Goal: Task Accomplishment & Management: Use online tool/utility

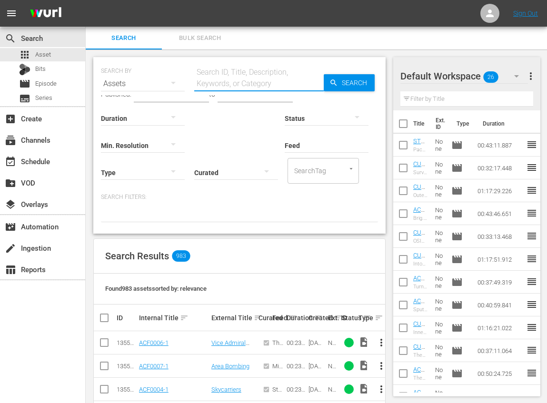
click at [220, 80] on input "text" at bounding box center [259, 83] width 130 height 23
drag, startPoint x: 213, startPoint y: 83, endPoint x: 168, endPoint y: 74, distance: 46.5
click at [168, 74] on div "SEARCH BY Search By Assets Search ID, Title, Description, Keywords, or Category…" at bounding box center [239, 78] width 277 height 34
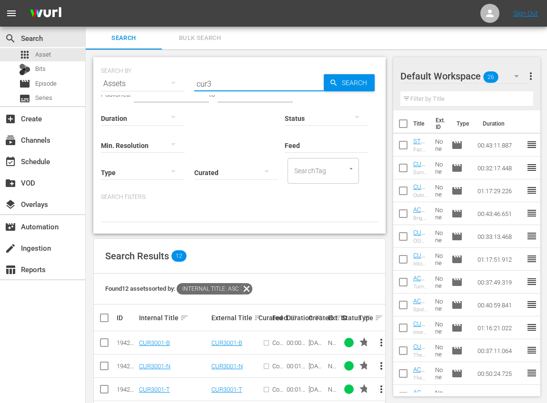
click at [212, 83] on input "cur3" at bounding box center [259, 83] width 130 height 23
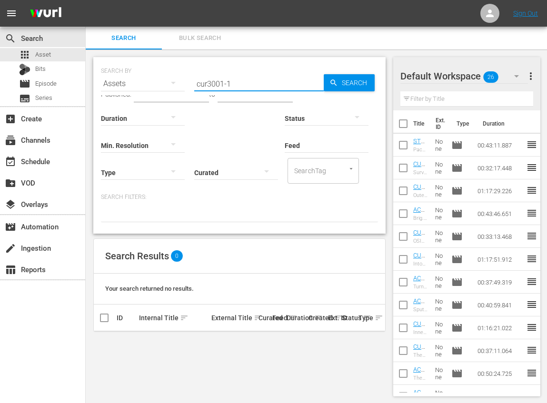
drag, startPoint x: 241, startPoint y: 85, endPoint x: 165, endPoint y: 67, distance: 78.0
click at [165, 67] on div "SEARCH BY Search By Assets Search ID, Title, Description, Keywords, or Category…" at bounding box center [239, 78] width 277 height 34
type input "fusion"
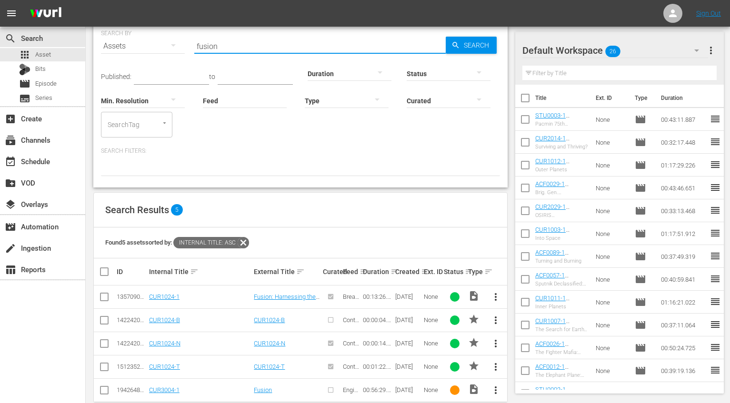
scroll to position [54, 0]
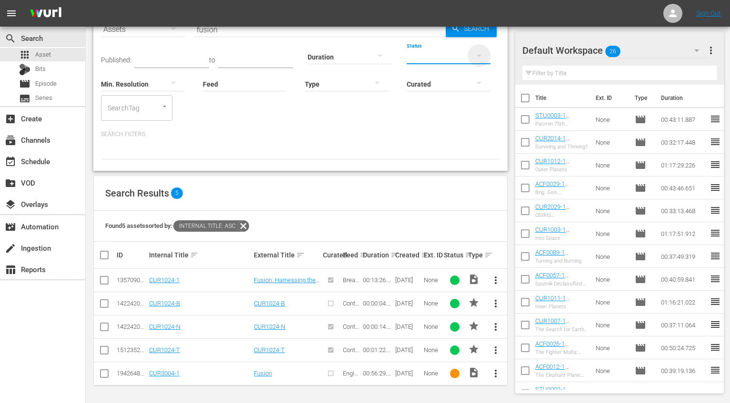
click at [480, 54] on icon "button" at bounding box center [478, 55] width 11 height 11
click at [480, 252] on div "INGESTED IN_PROGRESS ERROR" at bounding box center [365, 201] width 730 height 403
click at [489, 255] on th at bounding box center [495, 255] width 24 height 27
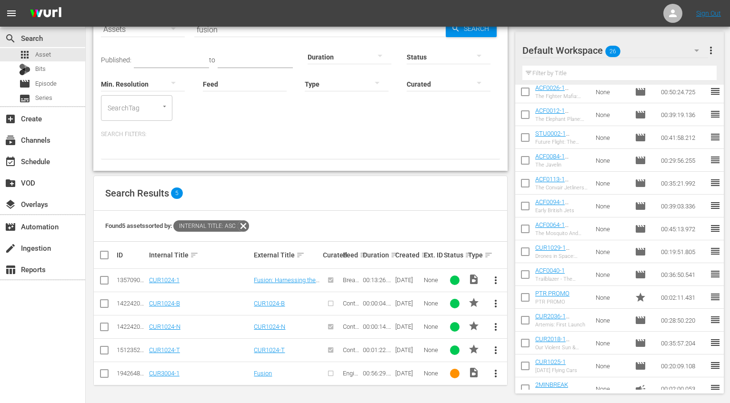
scroll to position [257, 0]
click at [489, 255] on th at bounding box center [495, 255] width 24 height 27
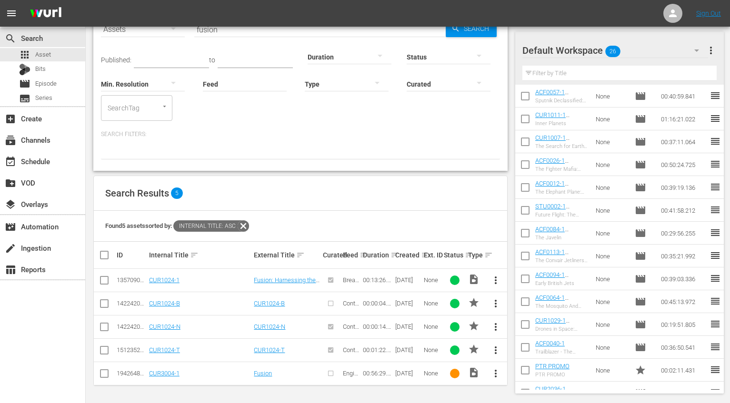
scroll to position [181, 0]
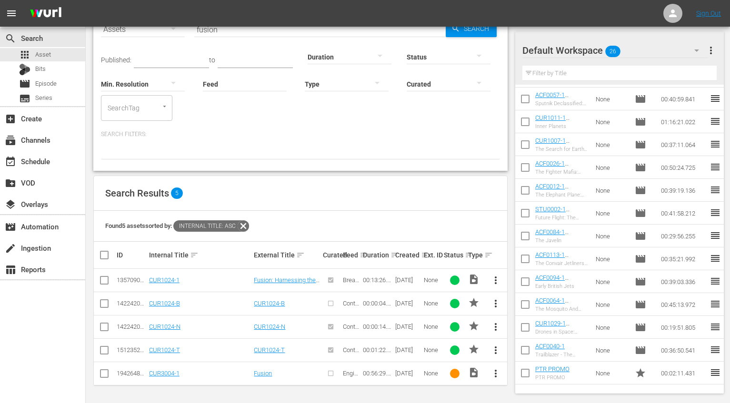
click at [375, 79] on icon "button" at bounding box center [376, 82] width 11 height 11
click at [455, 150] on div "Video Ad Bits Live Promo Placeholder" at bounding box center [365, 201] width 730 height 403
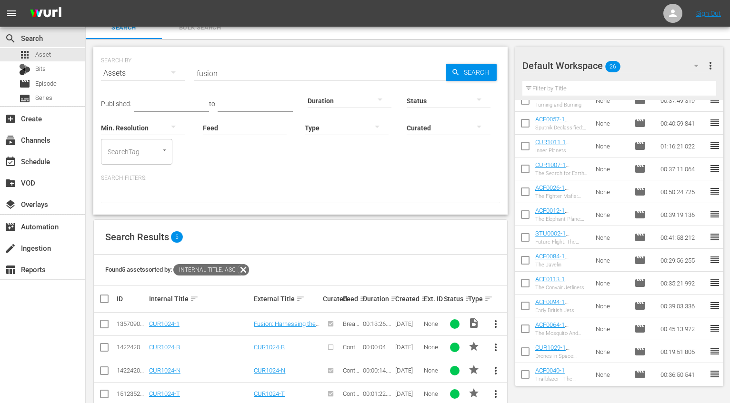
scroll to position [0, 0]
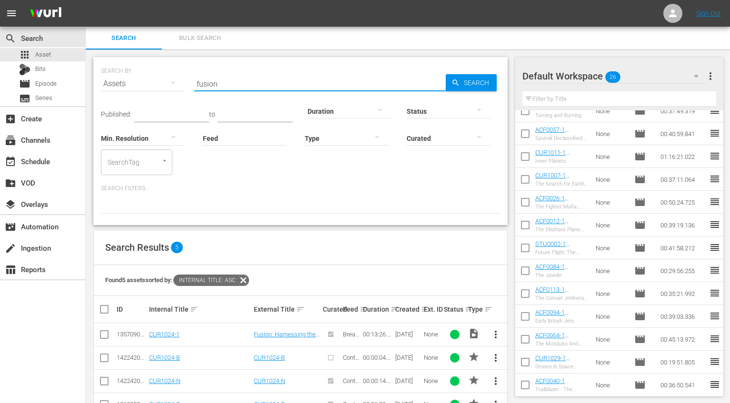
drag, startPoint x: 242, startPoint y: 84, endPoint x: 161, endPoint y: 70, distance: 82.5
click at [161, 70] on div "SEARCH BY Search By Assets Search ID, Title, Description, Keywords, or Category…" at bounding box center [300, 78] width 399 height 34
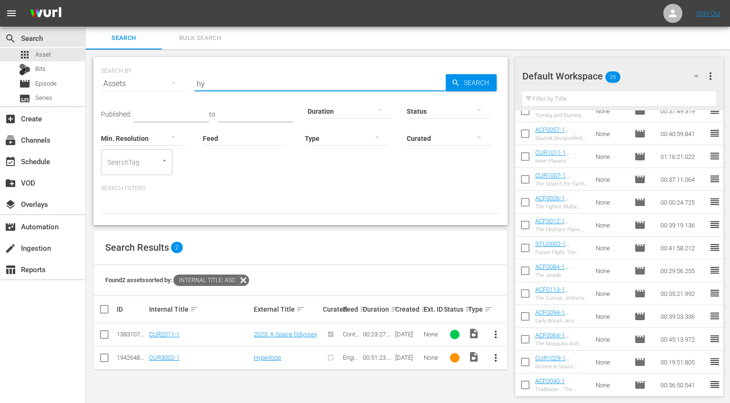
type input "h"
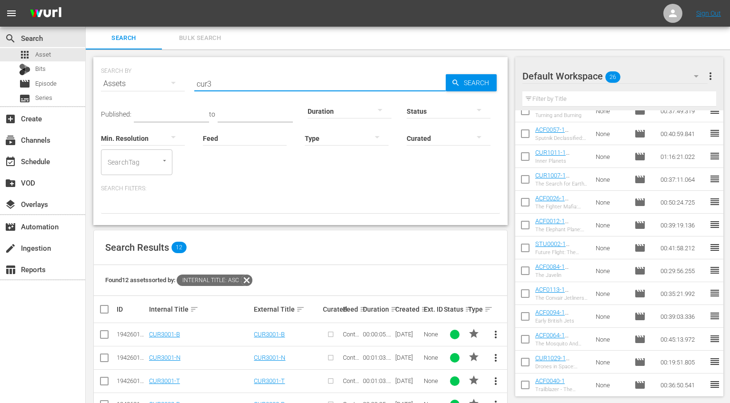
drag, startPoint x: 223, startPoint y: 83, endPoint x: 160, endPoint y: 72, distance: 63.3
click at [163, 73] on div "SEARCH BY Search By Assets Search ID, Title, Description, Keywords, or Category…" at bounding box center [300, 78] width 399 height 34
type input "the fight"
drag, startPoint x: 241, startPoint y: 84, endPoint x: 161, endPoint y: 81, distance: 79.6
click at [161, 81] on div "SEARCH BY Search By Assets Search ID, Title, Description, Keywords, or Category…" at bounding box center [300, 78] width 399 height 34
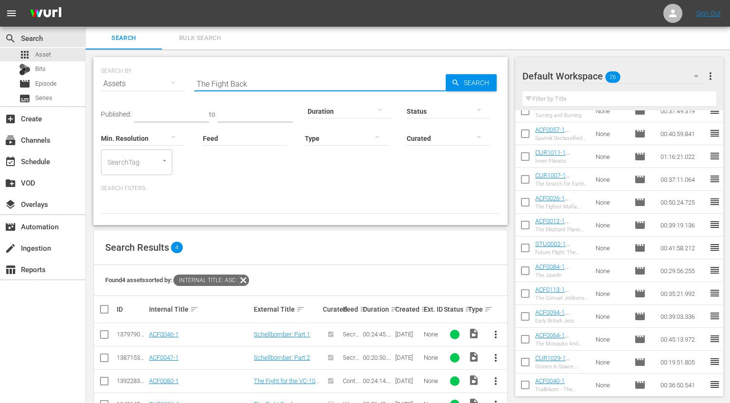
scroll to position [31, 0]
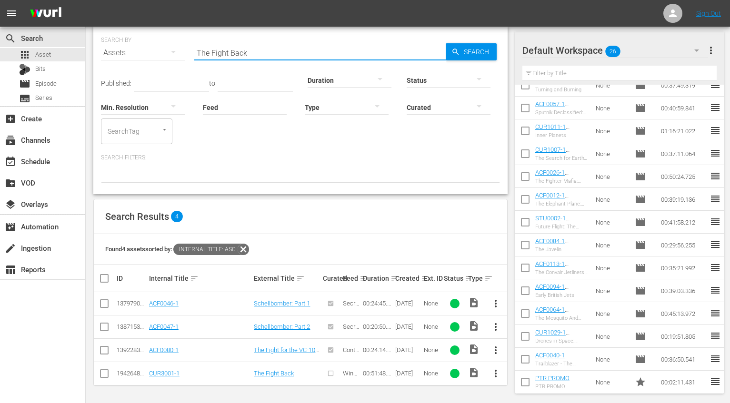
drag, startPoint x: 255, startPoint y: 54, endPoint x: 157, endPoint y: 52, distance: 98.1
click at [157, 52] on div "SEARCH BY Search By Assets Search ID, Title, Description, Keywords, or Category…" at bounding box center [300, 47] width 399 height 34
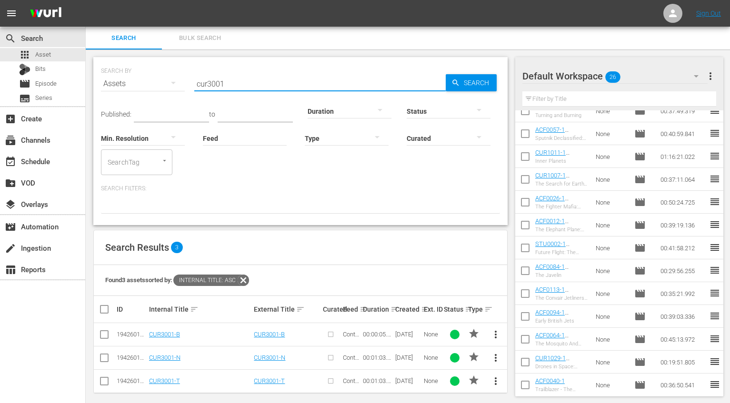
scroll to position [8, 0]
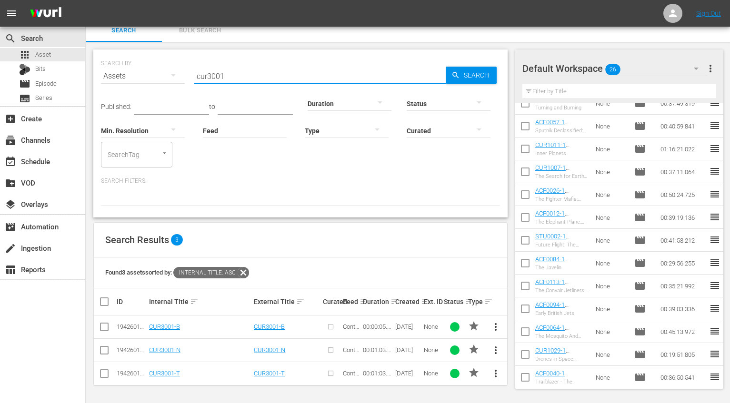
drag, startPoint x: 241, startPoint y: 77, endPoint x: 172, endPoint y: 73, distance: 68.2
click at [172, 73] on div "SEARCH BY Search By Assets Search ID, Title, Description, Keywords, or Category…" at bounding box center [300, 70] width 399 height 34
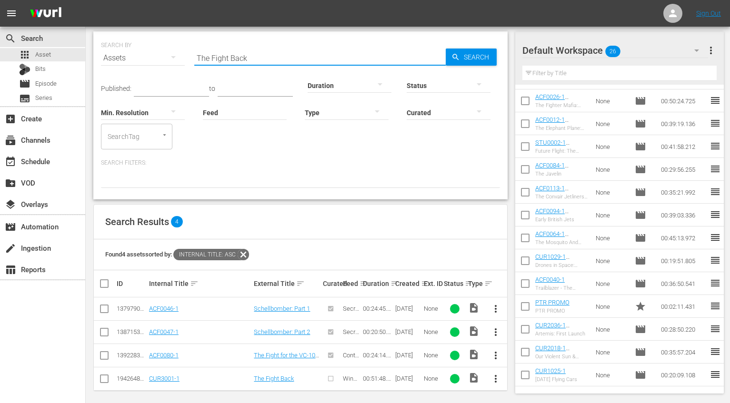
scroll to position [31, 0]
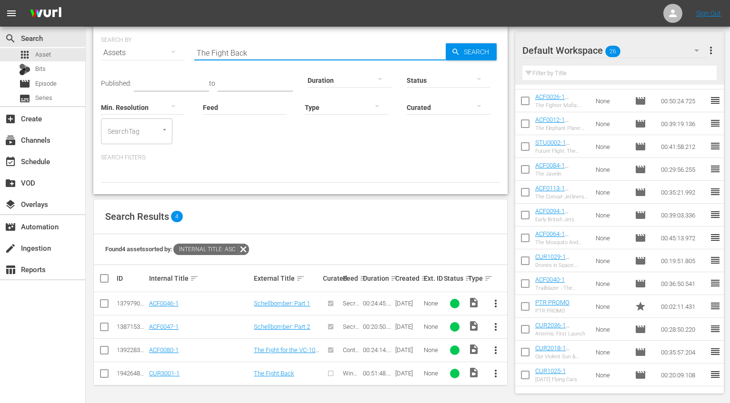
type input "The Fight Back"
click at [497, 372] on span "more_vert" at bounding box center [495, 373] width 11 height 11
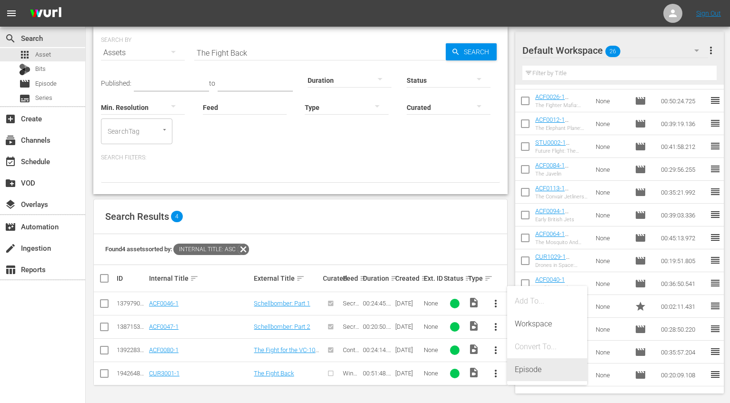
click at [527, 371] on div "Episode" at bounding box center [547, 370] width 65 height 23
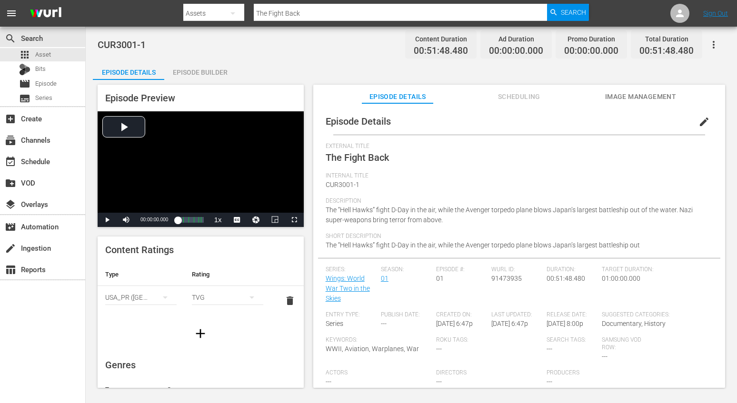
click at [201, 71] on div "Episode Builder" at bounding box center [199, 72] width 71 height 23
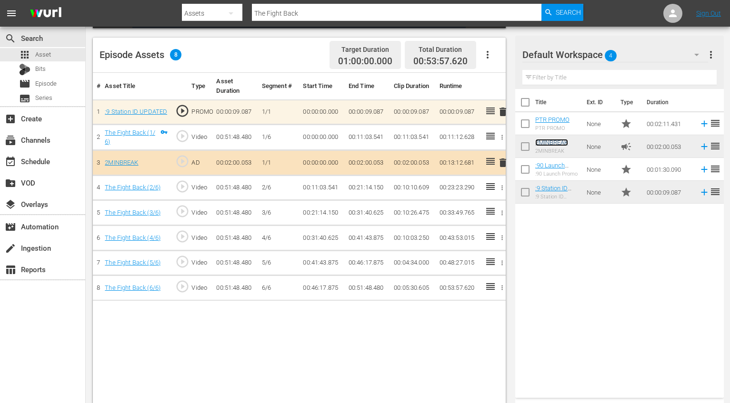
scroll to position [248, 0]
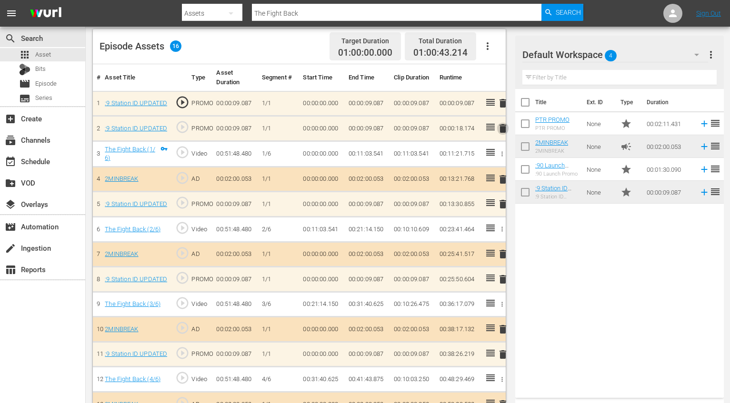
click at [501, 130] on span "delete" at bounding box center [502, 128] width 11 height 11
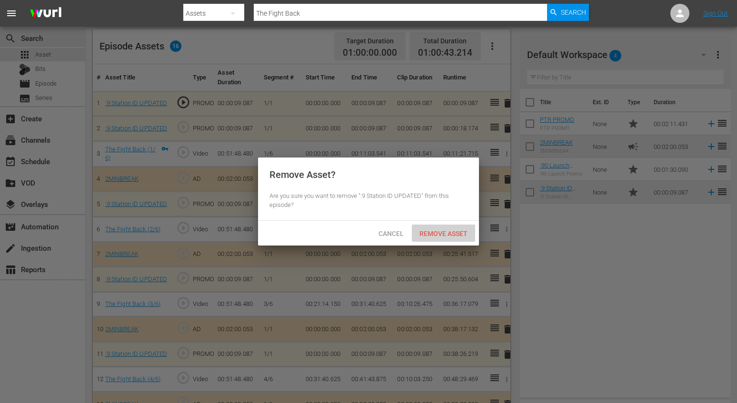
click at [430, 231] on span "Remove Asset" at bounding box center [443, 234] width 63 height 8
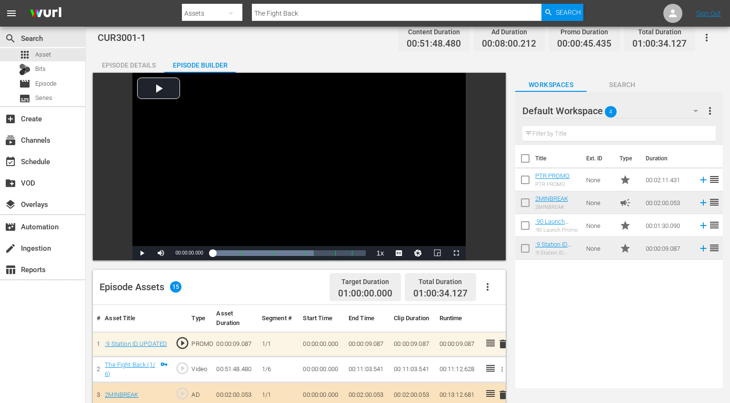
scroll to position [0, 0]
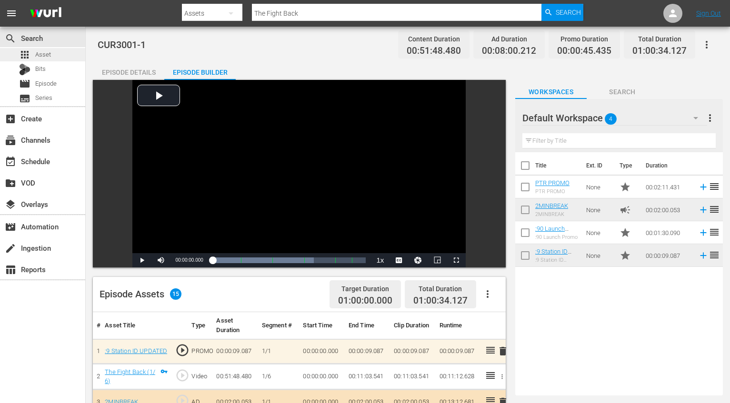
click at [58, 53] on div "apps Asset" at bounding box center [42, 54] width 85 height 13
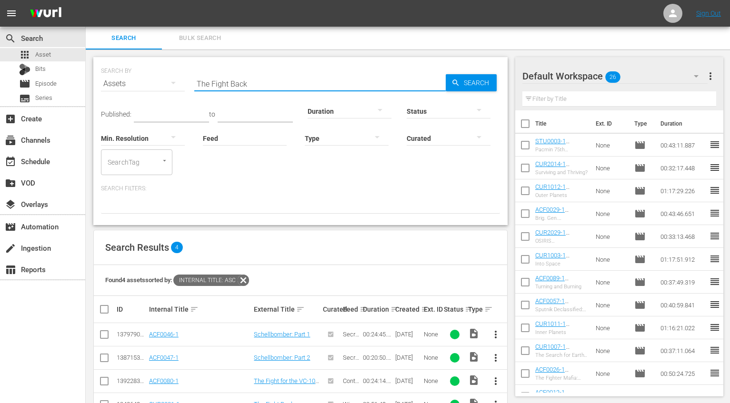
drag, startPoint x: 238, startPoint y: 80, endPoint x: 190, endPoint y: 69, distance: 49.9
click at [191, 70] on div "SEARCH BY Search By Assets Search ID, Title, Description, Keywords, or Category…" at bounding box center [300, 78] width 399 height 34
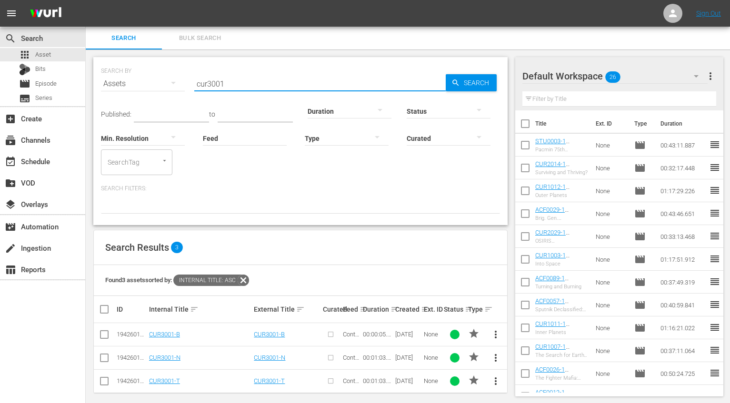
type input "cur3001"
click at [494, 335] on span "more_vert" at bounding box center [495, 334] width 11 height 11
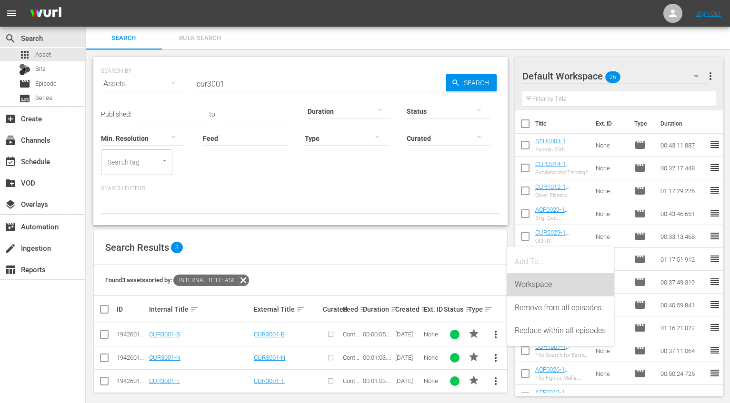
click at [534, 284] on div "Workspace" at bounding box center [560, 284] width 91 height 23
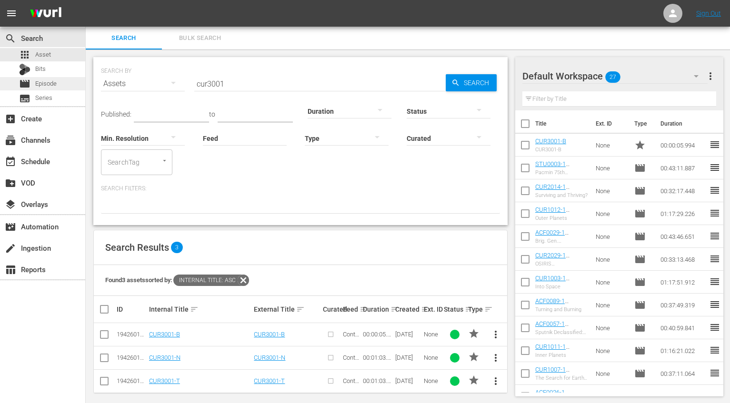
click at [45, 85] on span "Episode" at bounding box center [45, 84] width 21 height 10
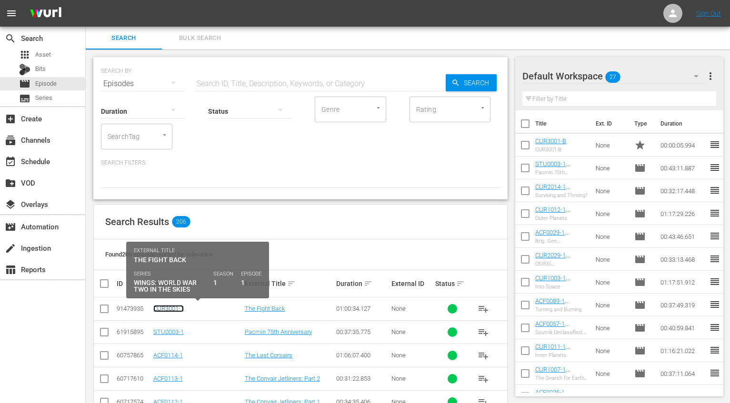
click at [173, 307] on link "CUR3001-1" at bounding box center [168, 308] width 30 height 7
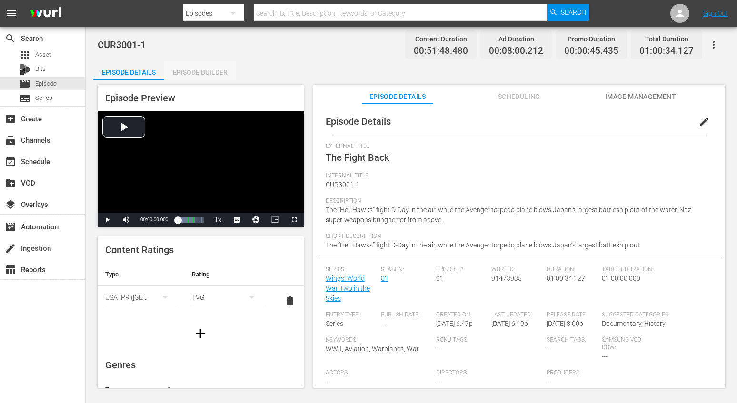
click at [202, 71] on div "Episode Builder" at bounding box center [199, 72] width 71 height 23
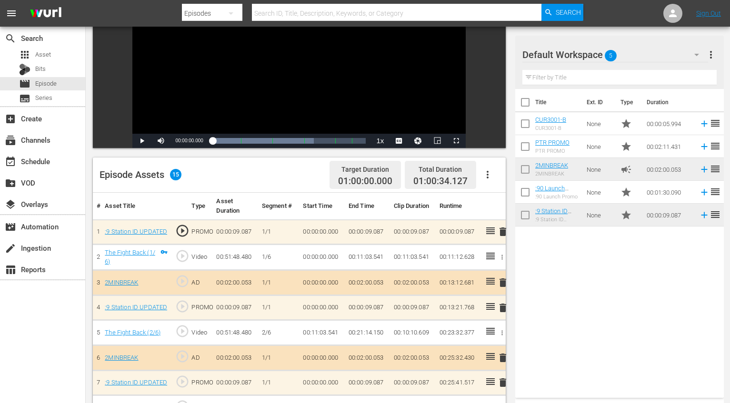
scroll to position [123, 0]
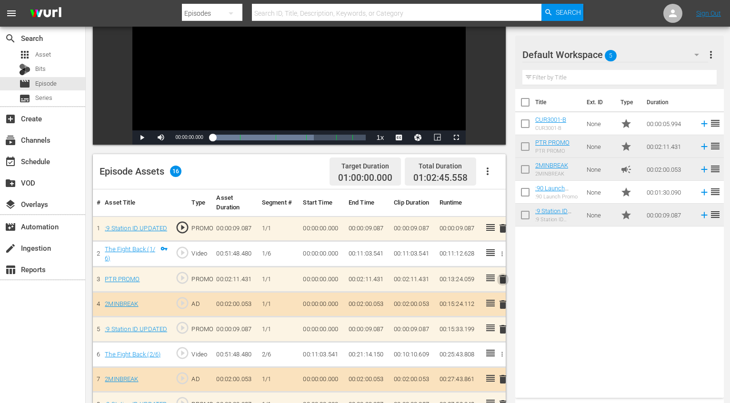
click at [501, 279] on span "delete" at bounding box center [502, 279] width 11 height 11
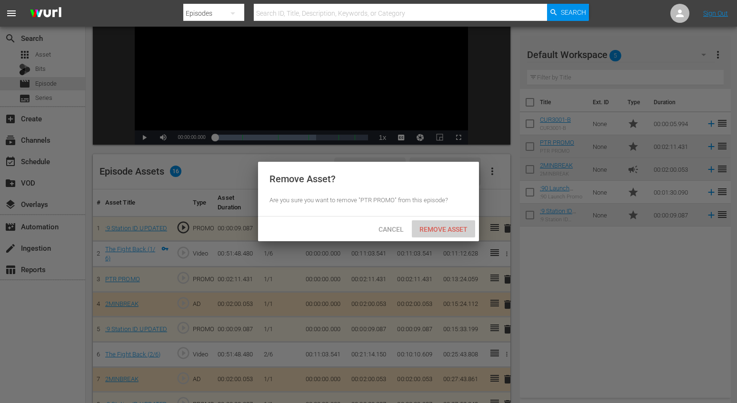
click at [453, 227] on span "Remove Asset" at bounding box center [443, 230] width 63 height 8
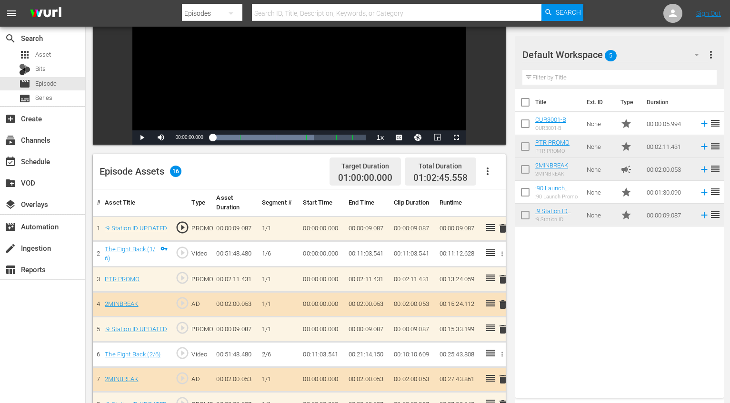
click at [554, 124] on span "reorder" at bounding box center [715, 123] width 11 height 11
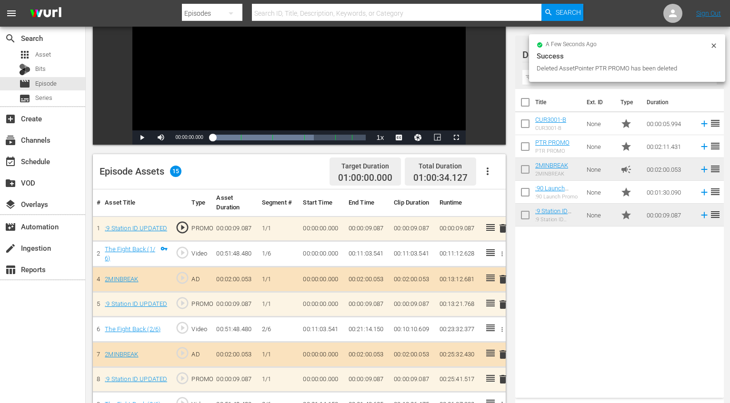
click at [554, 122] on span "reorder" at bounding box center [715, 123] width 11 height 11
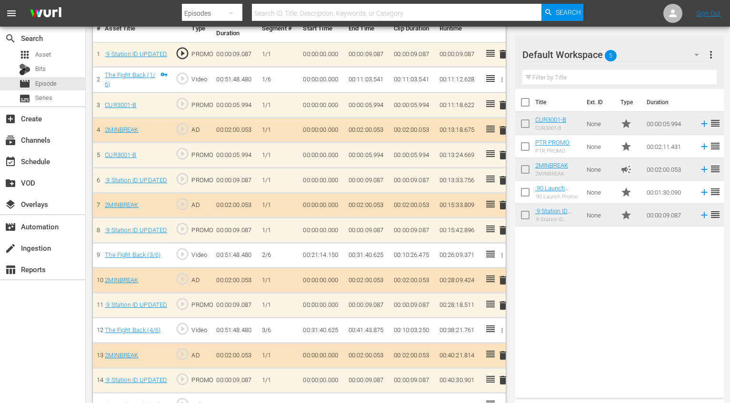
scroll to position [301, 0]
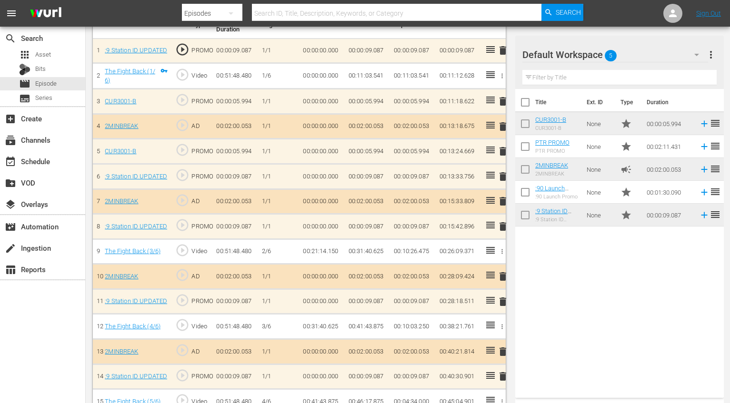
click at [502, 153] on span "delete" at bounding box center [502, 151] width 11 height 11
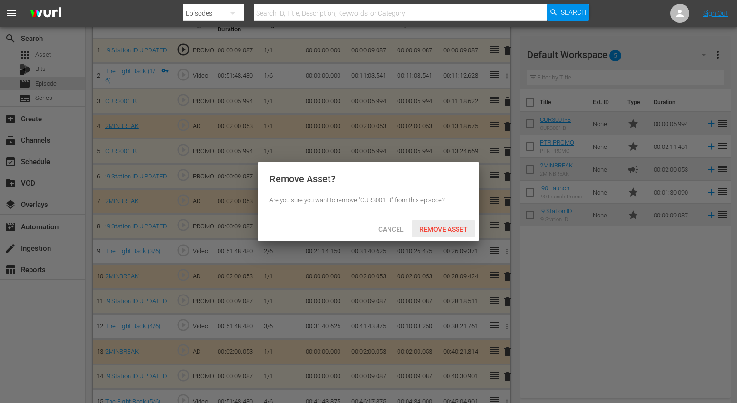
click at [439, 226] on span "Remove Asset" at bounding box center [443, 230] width 63 height 8
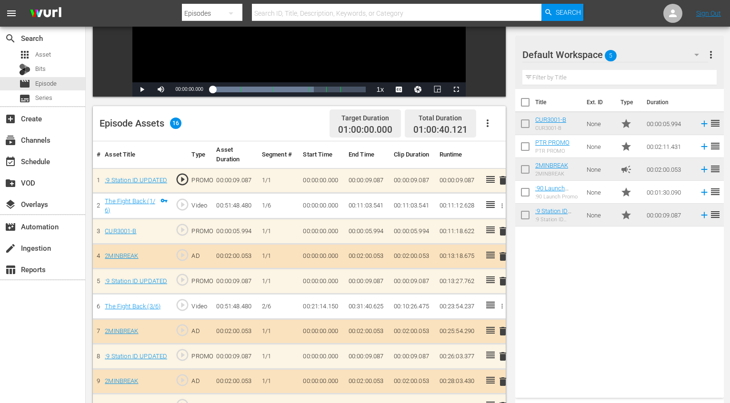
scroll to position [170, 0]
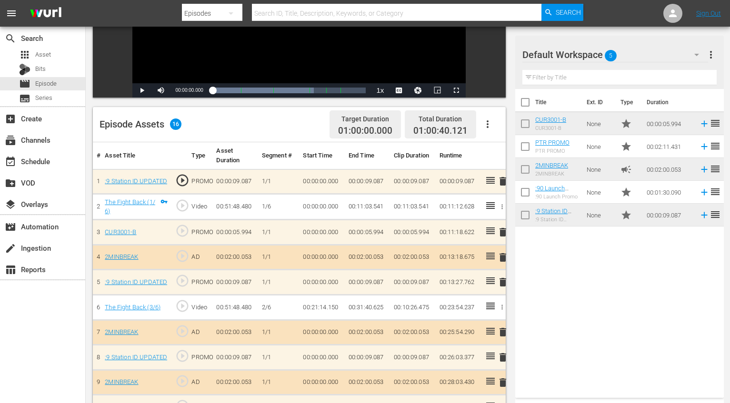
click at [487, 123] on icon "button" at bounding box center [488, 124] width 2 height 8
click at [231, 141] on div "Episode Assets 16 Target Duration 01:00:00.000 Total Duration 01:00:40.121" at bounding box center [299, 124] width 413 height 35
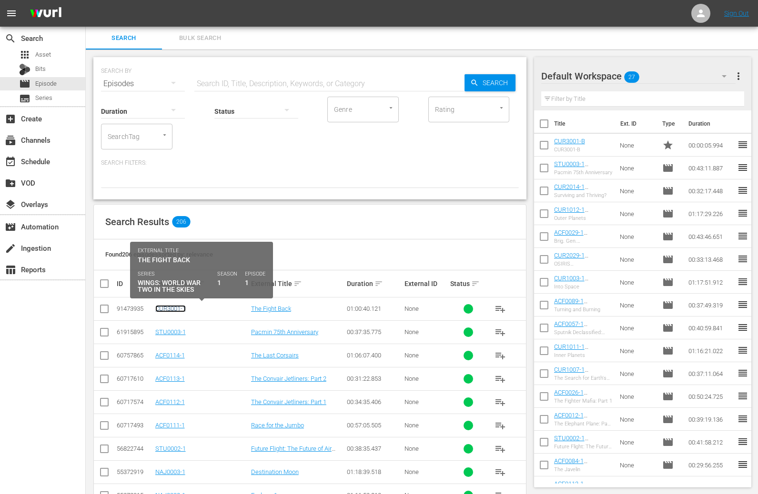
click at [170, 309] on link "CUR3001-1" at bounding box center [170, 308] width 30 height 7
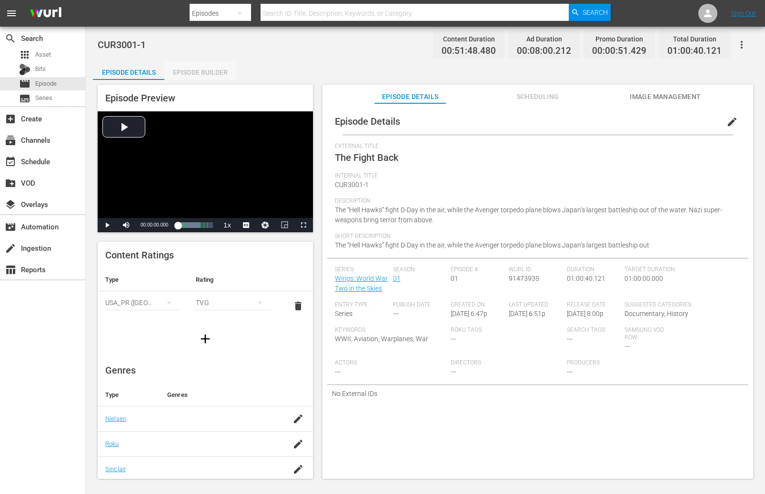
click at [201, 70] on div "Episode Builder" at bounding box center [199, 72] width 71 height 23
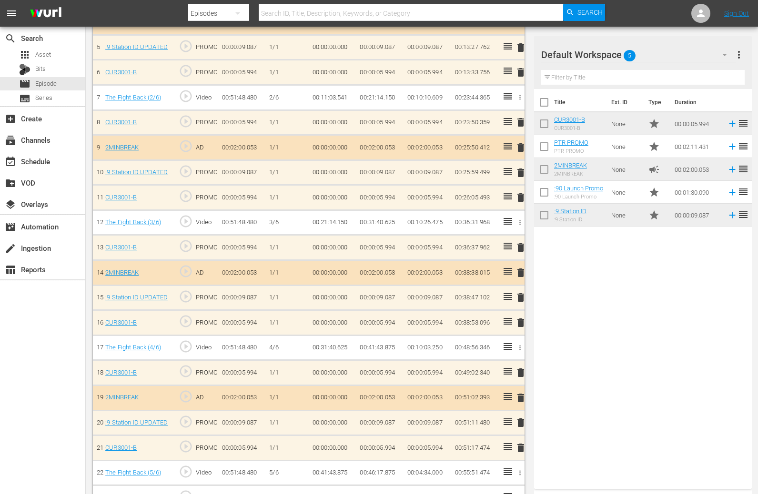
scroll to position [429, 0]
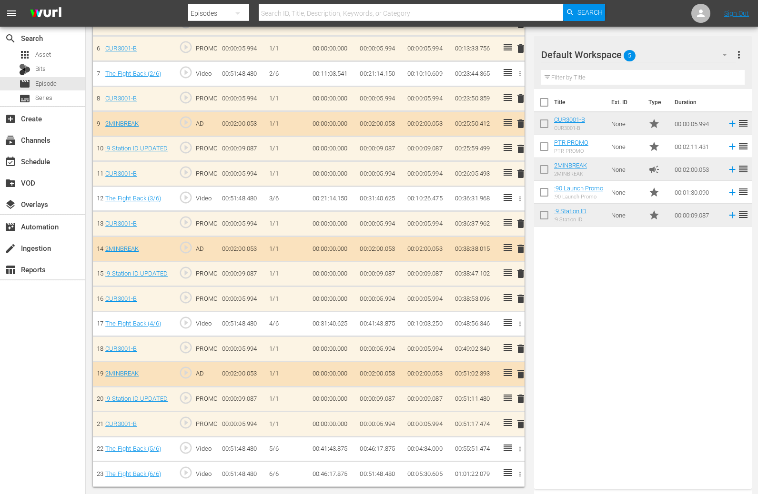
click at [185, 149] on span "play_circle_outline" at bounding box center [186, 147] width 14 height 14
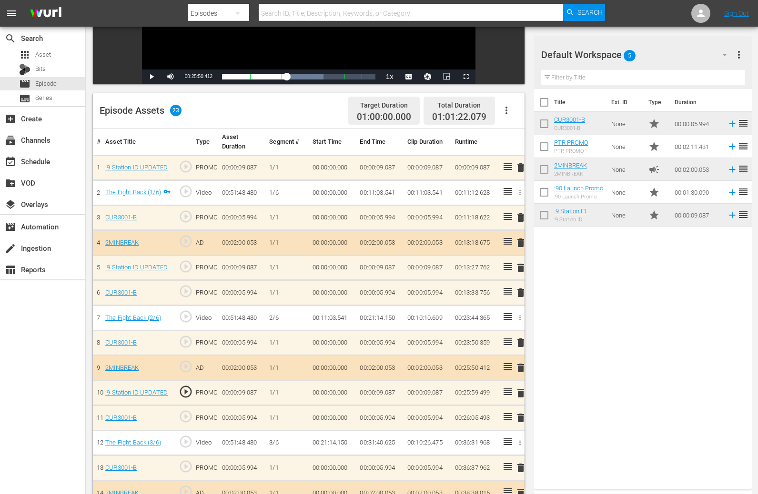
scroll to position [183, 0]
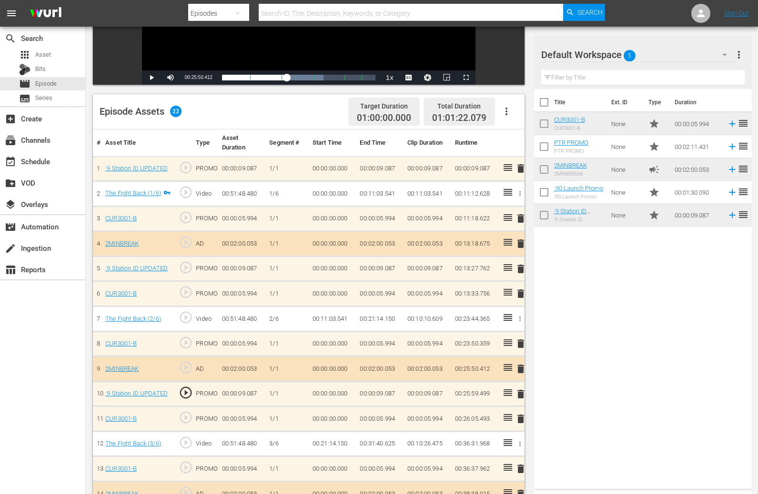
click at [184, 393] on span "play_circle_outline" at bounding box center [186, 393] width 14 height 14
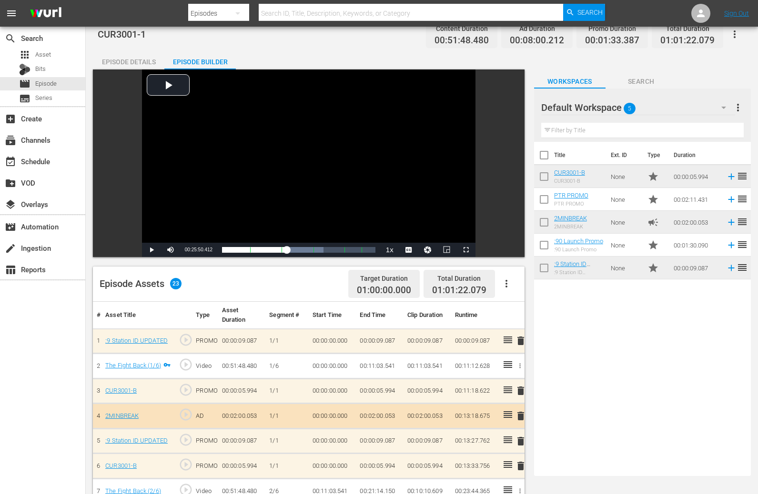
scroll to position [0, 0]
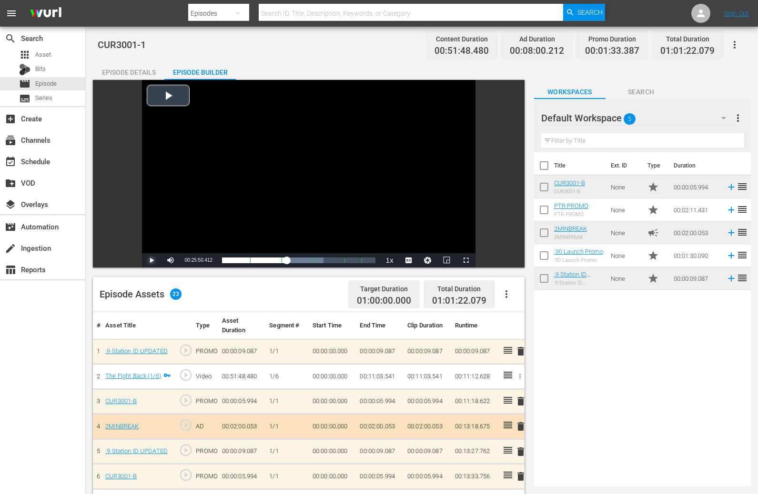
click at [151, 261] on span "Video Player" at bounding box center [151, 261] width 0 height 0
click at [283, 261] on div "00:21:19.897" at bounding box center [254, 261] width 65 height 10
click at [151, 261] on span "Video Player" at bounding box center [151, 261] width 0 height 0
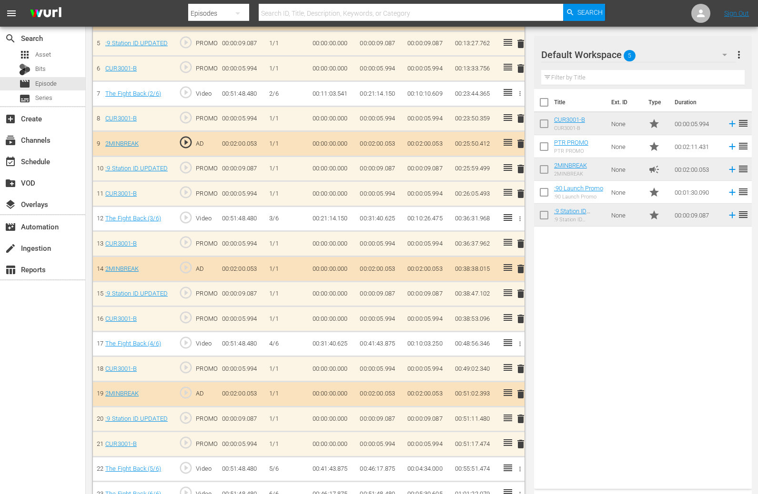
scroll to position [409, 0]
click at [186, 403] on span "play_circle_outline" at bounding box center [186, 417] width 14 height 14
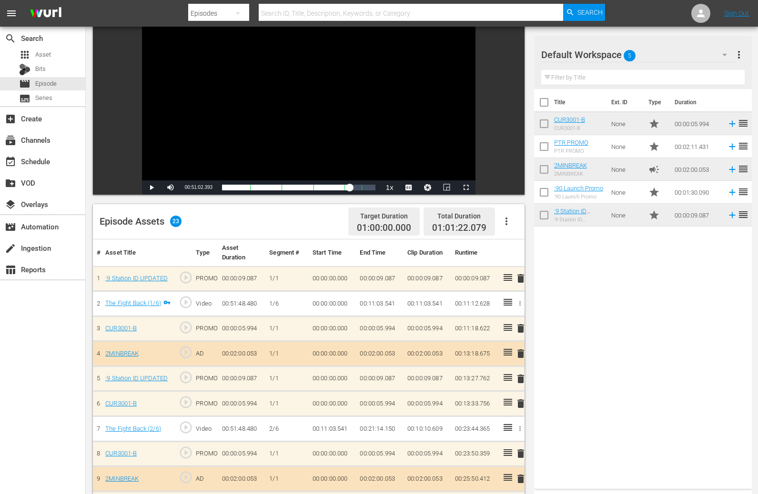
scroll to position [72, 0]
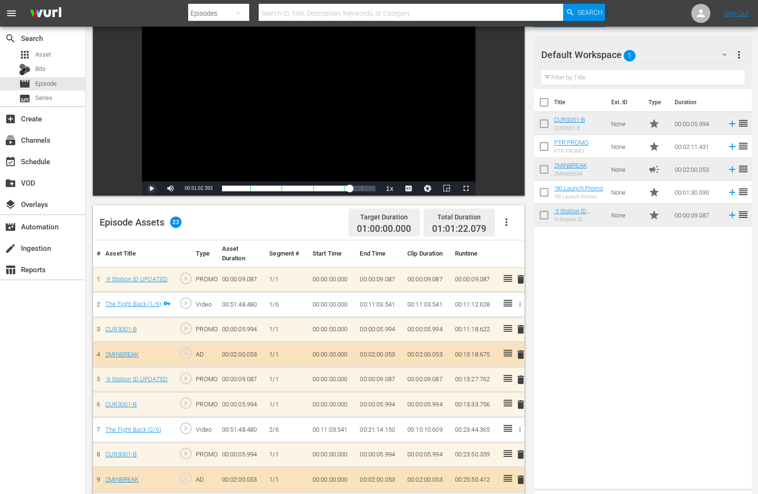
click at [151, 189] on span "Video Player" at bounding box center [151, 189] width 0 height 0
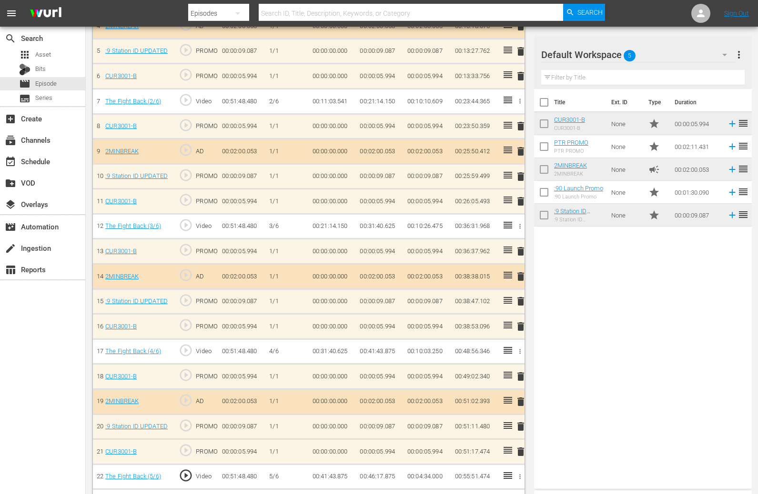
scroll to position [429, 0]
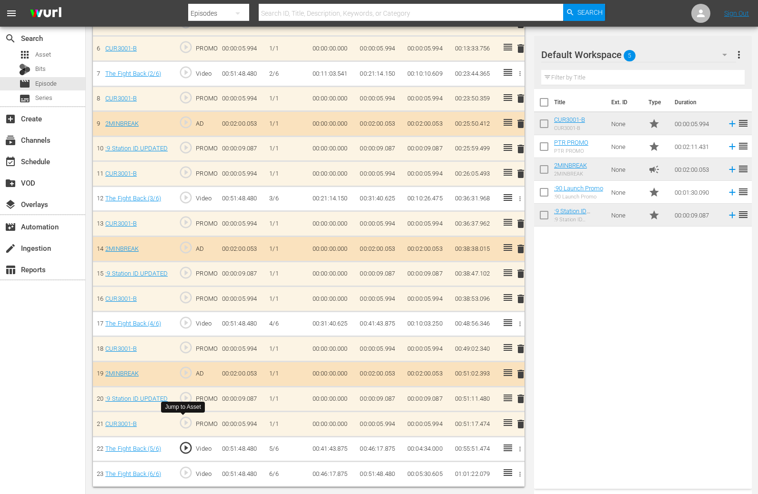
click at [184, 403] on span "play_circle_outline" at bounding box center [186, 423] width 14 height 14
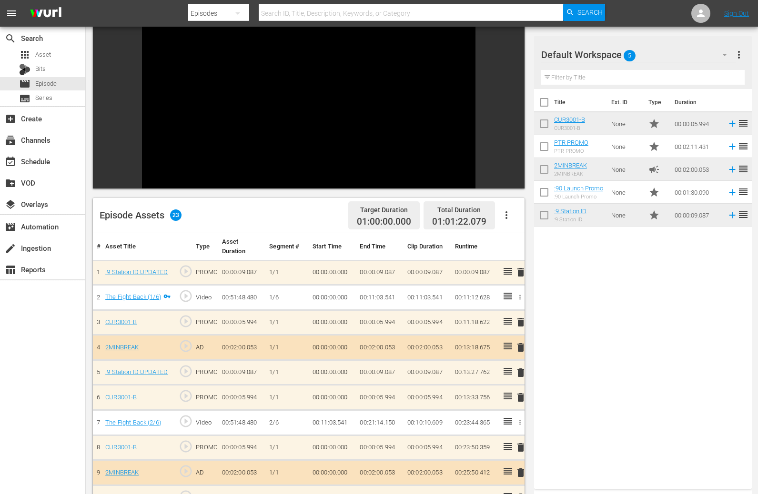
scroll to position [80, 0]
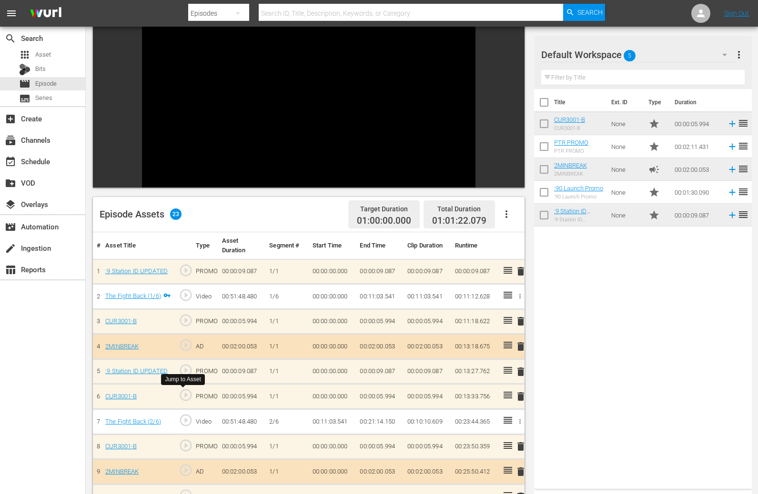
click at [183, 393] on span "play_circle_outline" at bounding box center [186, 395] width 14 height 14
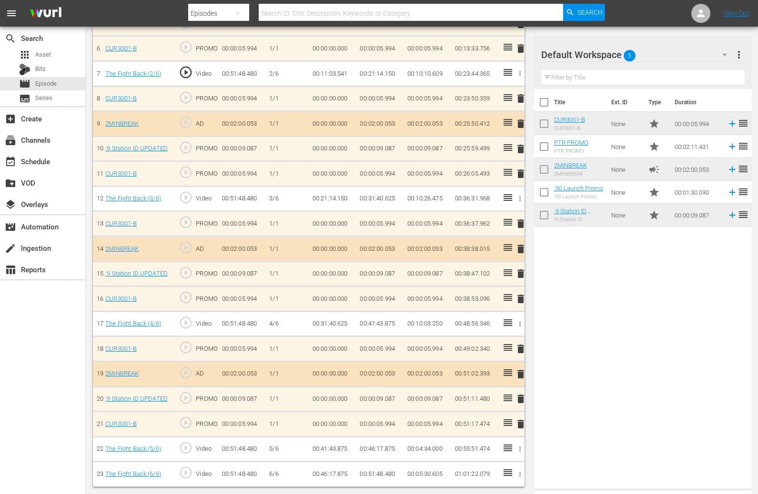
scroll to position [0, 0]
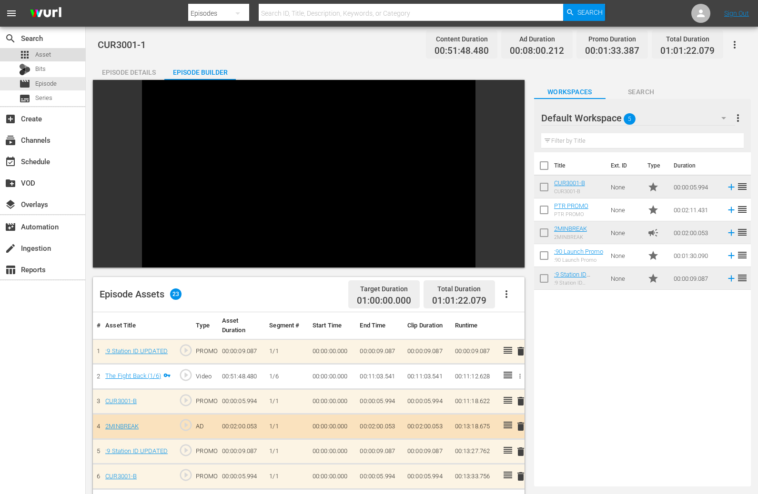
click at [35, 53] on span "Asset" at bounding box center [43, 55] width 16 height 10
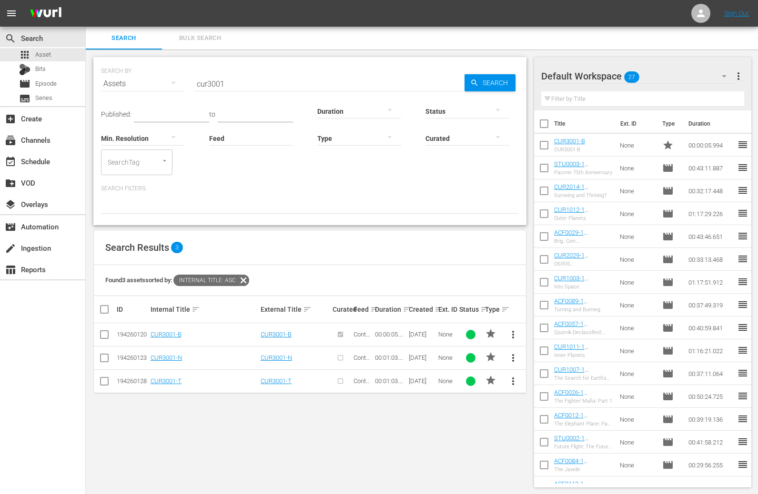
click at [231, 84] on input "cur3001" at bounding box center [329, 83] width 270 height 23
drag, startPoint x: 231, startPoint y: 86, endPoint x: 164, endPoint y: 76, distance: 68.3
click at [164, 76] on div "SEARCH BY Search By Assets Search ID, Title, Description, Keywords, or Category…" at bounding box center [310, 78] width 418 height 34
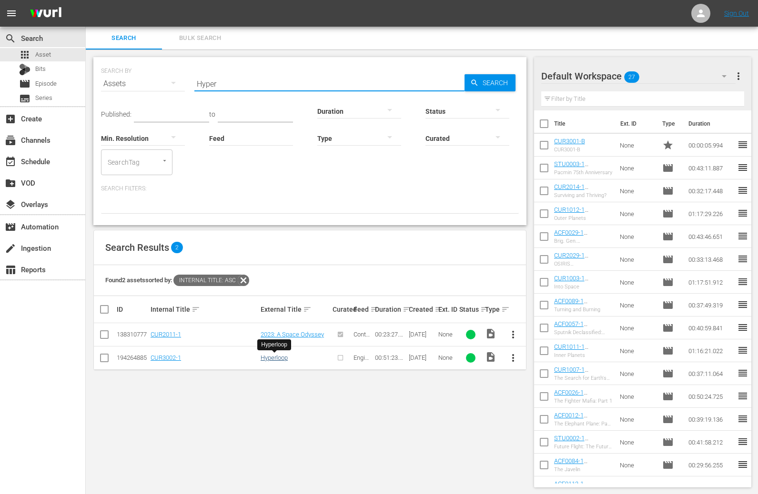
type input "Hyper"
click at [273, 360] on link "Hyperloop" at bounding box center [274, 357] width 27 height 7
click at [512, 356] on span "more_vert" at bounding box center [512, 357] width 11 height 11
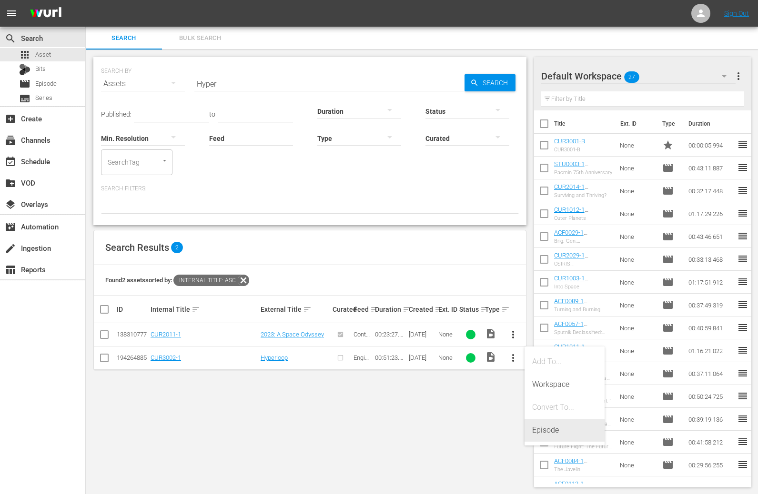
click at [550, 403] on div "Episode" at bounding box center [564, 430] width 65 height 23
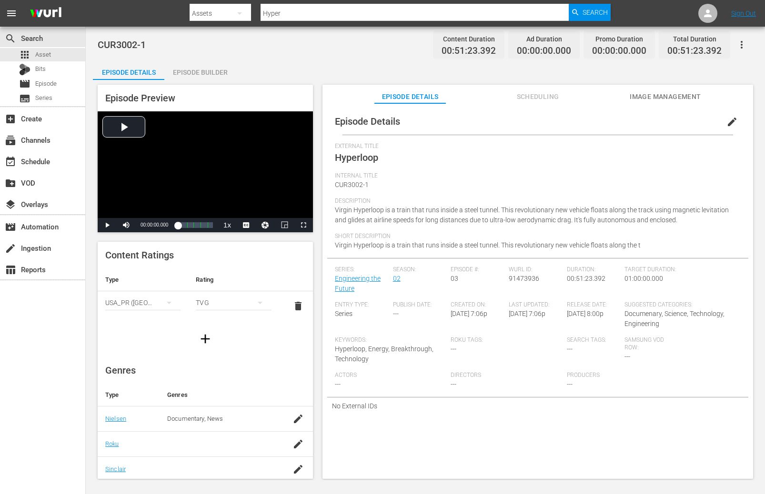
click at [203, 71] on div "Episode Builder" at bounding box center [199, 72] width 71 height 23
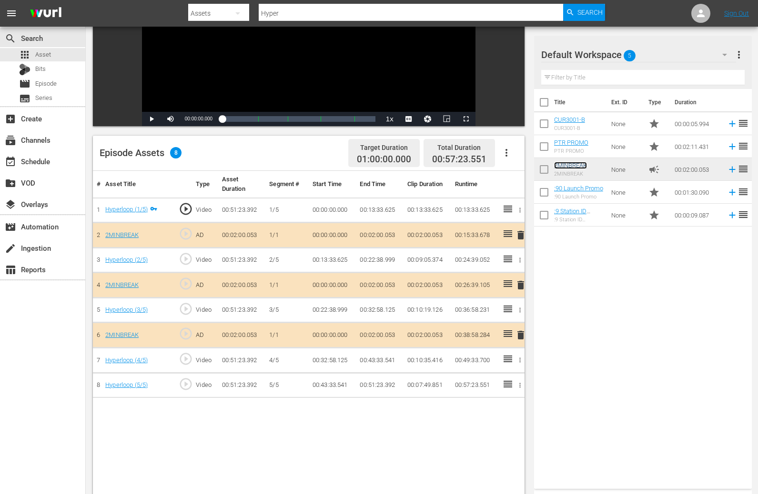
scroll to position [142, 0]
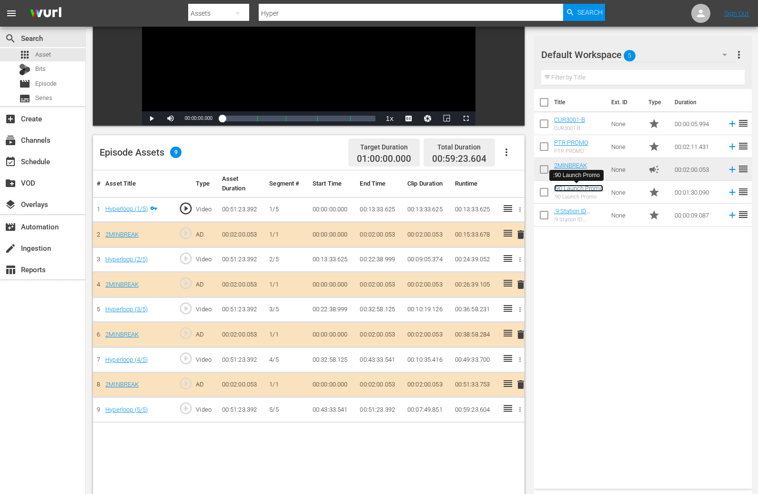
click at [554, 190] on link ":90 Launch Promo" at bounding box center [578, 188] width 49 height 7
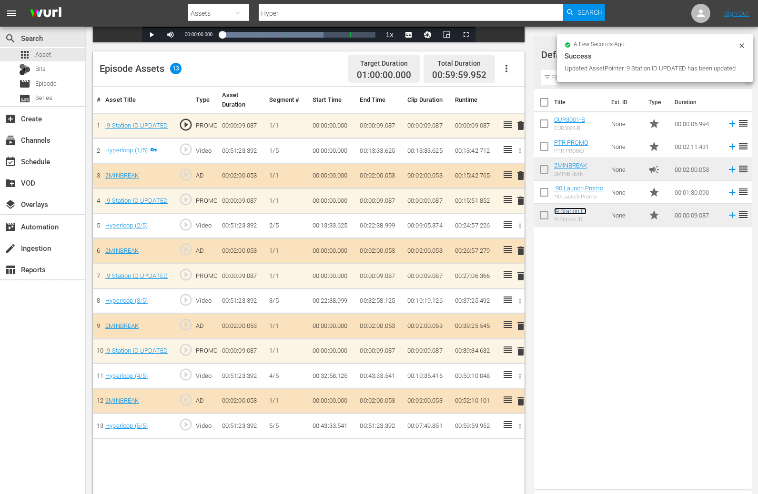
scroll to position [248, 0]
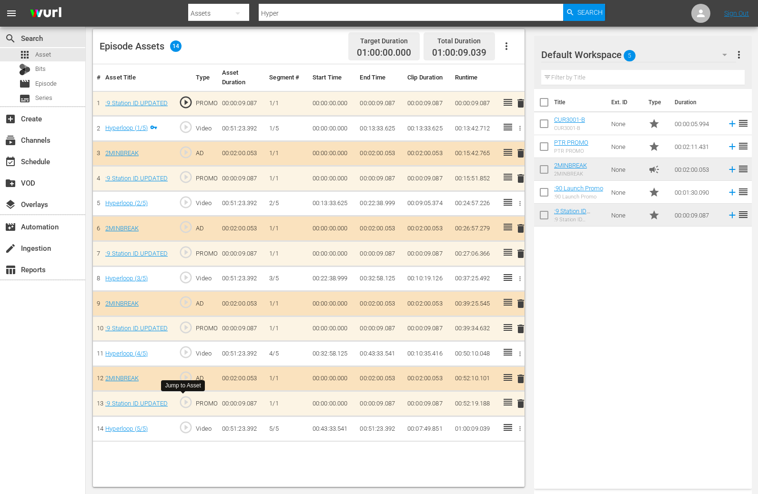
click at [187, 401] on span "play_circle_outline" at bounding box center [186, 402] width 14 height 14
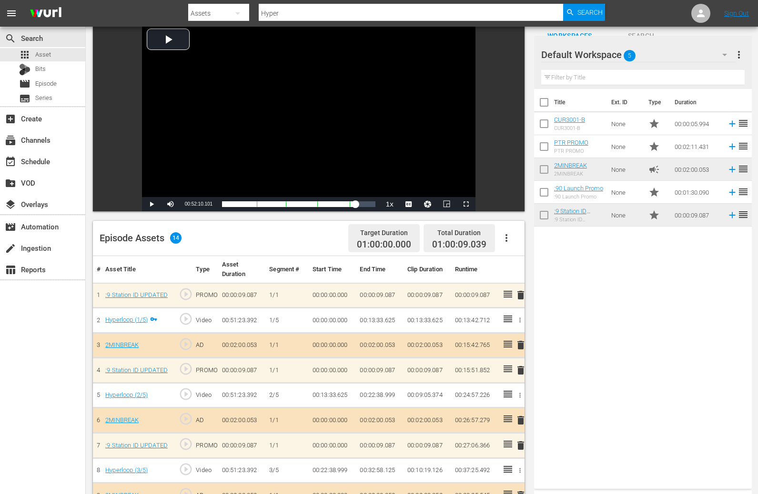
scroll to position [47, 0]
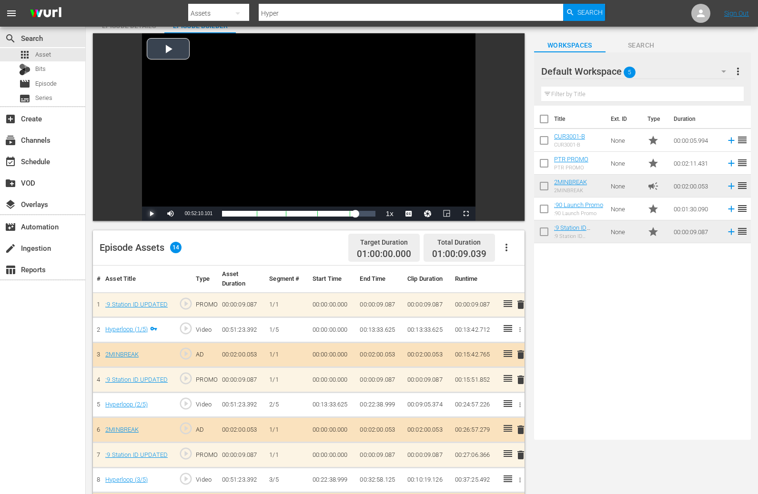
click at [151, 214] on span "Video Player" at bounding box center [151, 214] width 0 height 0
click at [186, 378] on span "play_circle_outline" at bounding box center [186, 378] width 14 height 14
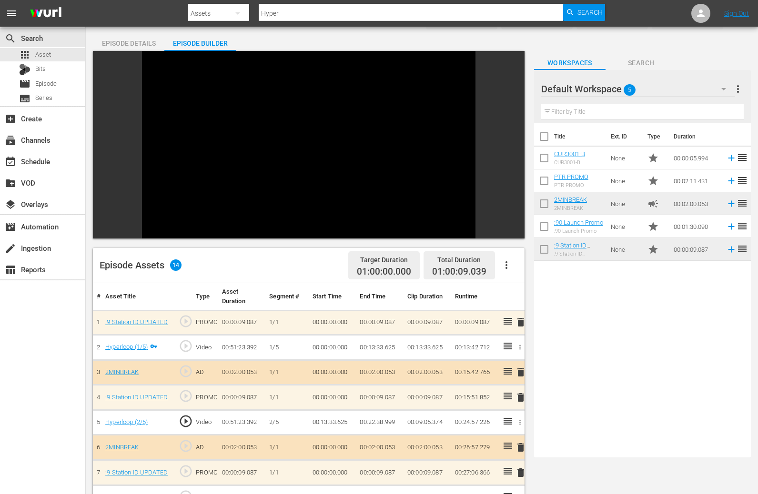
scroll to position [0, 0]
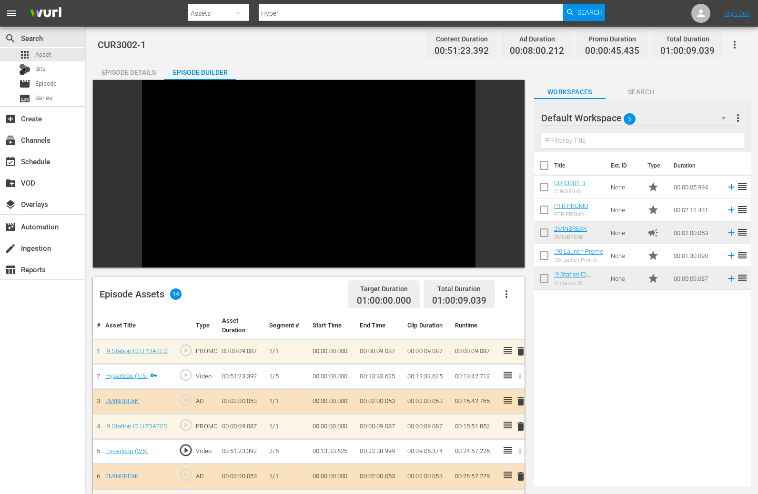
click at [554, 186] on span "reorder" at bounding box center [741, 186] width 11 height 11
click at [554, 191] on td "CUR3001-B CUR3001-B" at bounding box center [580, 187] width 53 height 23
click at [554, 187] on span "reorder" at bounding box center [741, 186] width 11 height 11
click at [544, 189] on input "checkbox" at bounding box center [544, 189] width 20 height 20
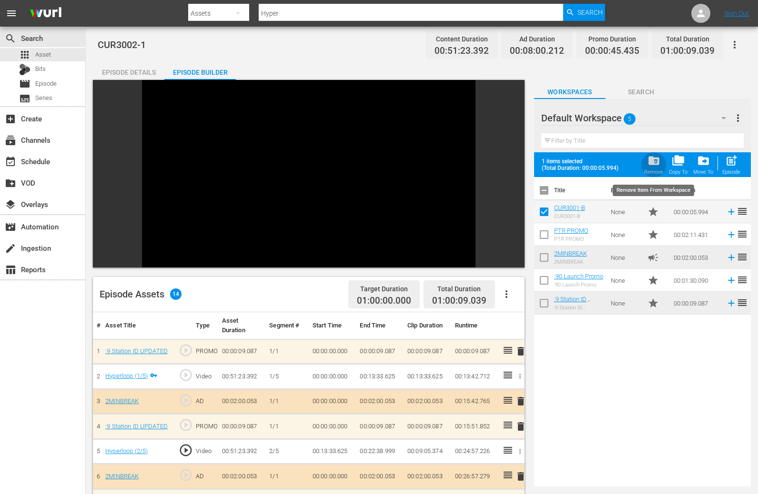
click at [554, 160] on span "folder_delete" at bounding box center [653, 160] width 13 height 13
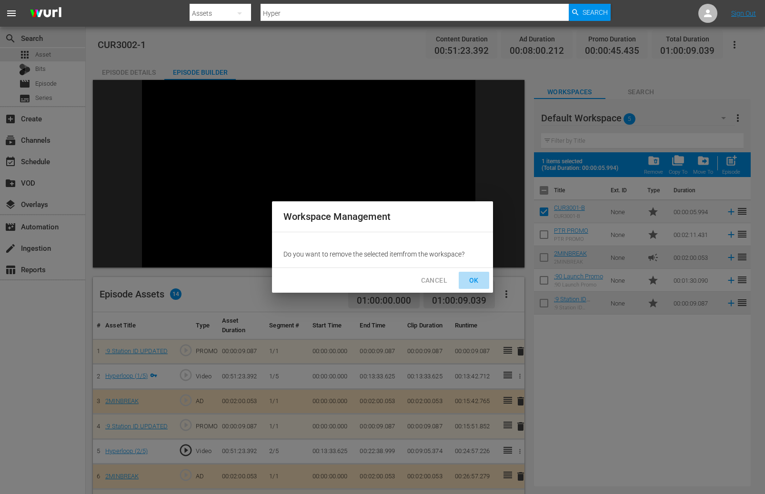
click at [473, 283] on span "OK" at bounding box center [473, 281] width 15 height 12
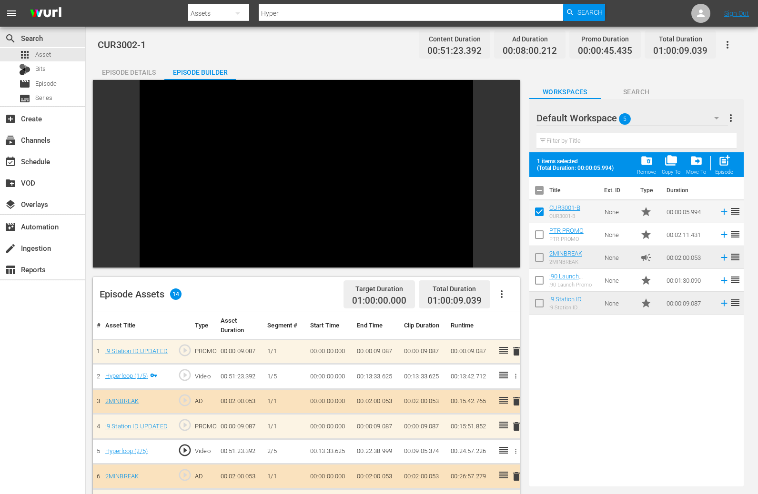
checkbox input "false"
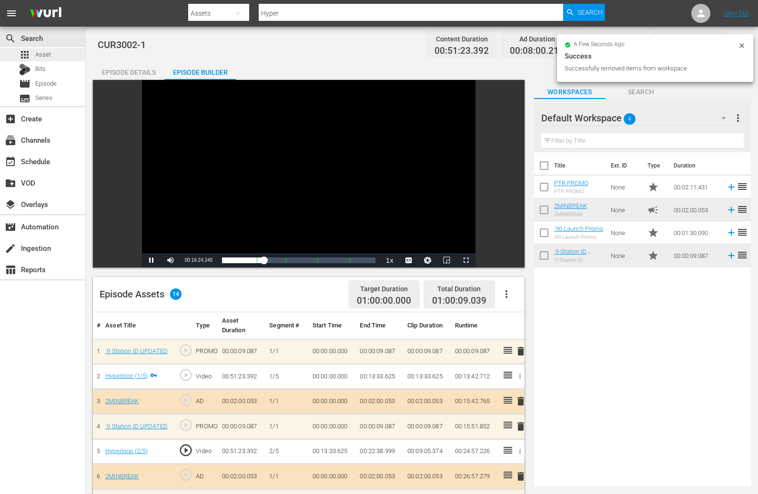
click at [45, 55] on span "Asset" at bounding box center [43, 55] width 16 height 10
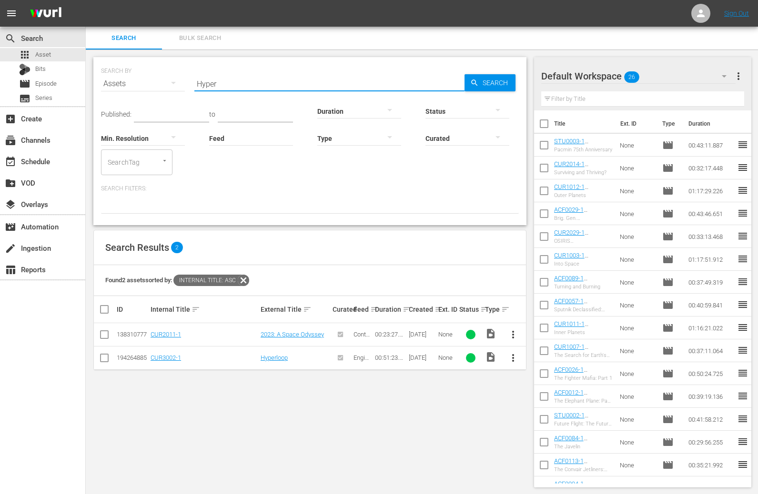
drag, startPoint x: 226, startPoint y: 84, endPoint x: 163, endPoint y: 74, distance: 63.6
click at [163, 74] on div "SEARCH BY Search By Assets Search ID, Title, Description, Keywords, or Category…" at bounding box center [310, 78] width 418 height 34
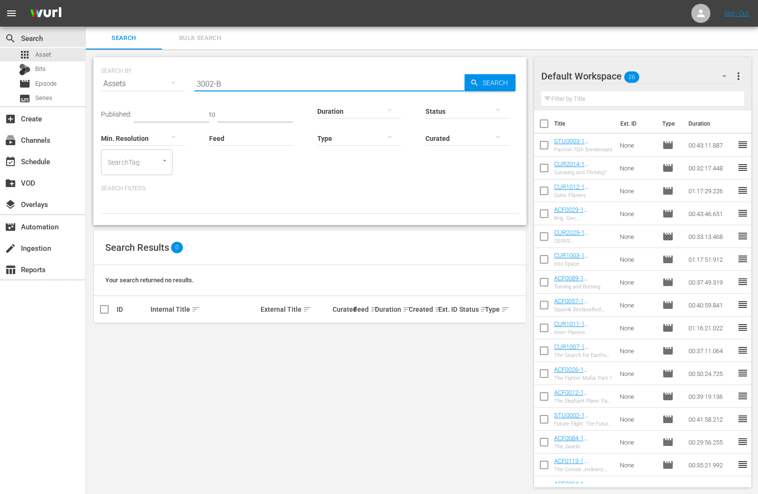
click at [197, 81] on input "3002-B" at bounding box center [329, 83] width 270 height 23
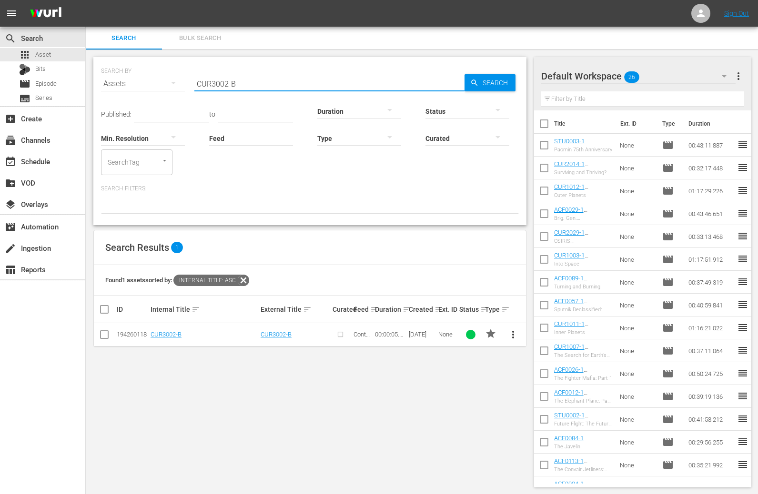
type input "CUR3002-B"
click at [511, 334] on span "more_vert" at bounding box center [512, 334] width 11 height 11
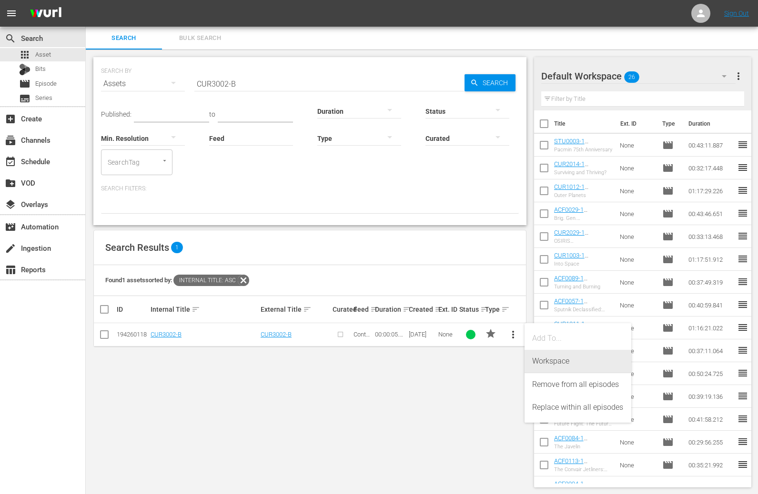
click at [549, 359] on div "Workspace" at bounding box center [577, 361] width 91 height 23
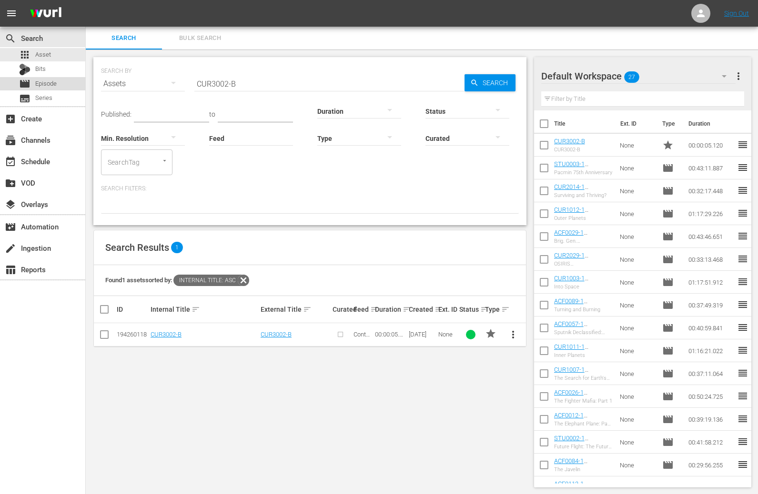
click at [56, 83] on span "Episode" at bounding box center [45, 84] width 21 height 10
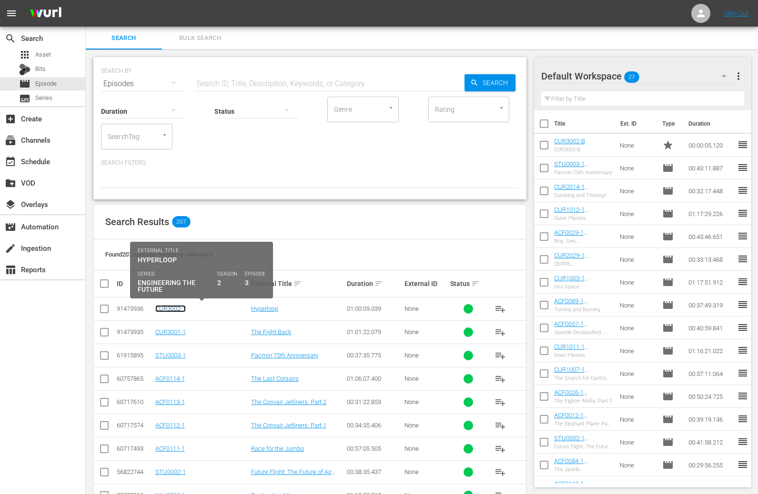
click at [177, 309] on link "CUR3002-1" at bounding box center [170, 308] width 30 height 7
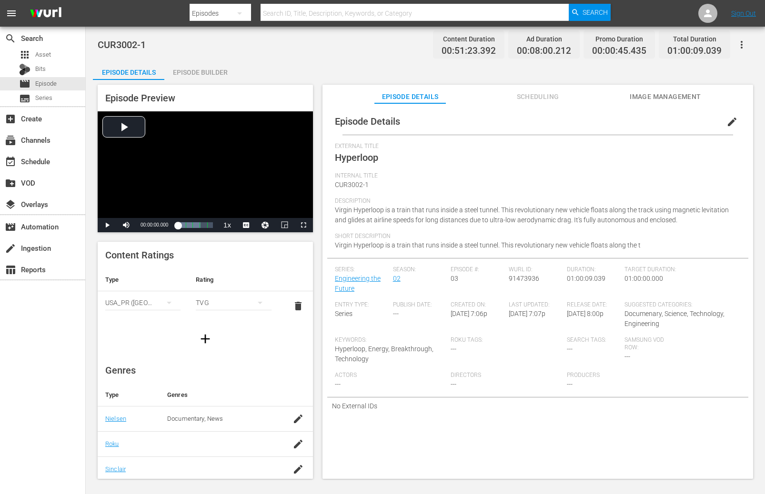
click at [201, 72] on div "Episode Builder" at bounding box center [199, 72] width 71 height 23
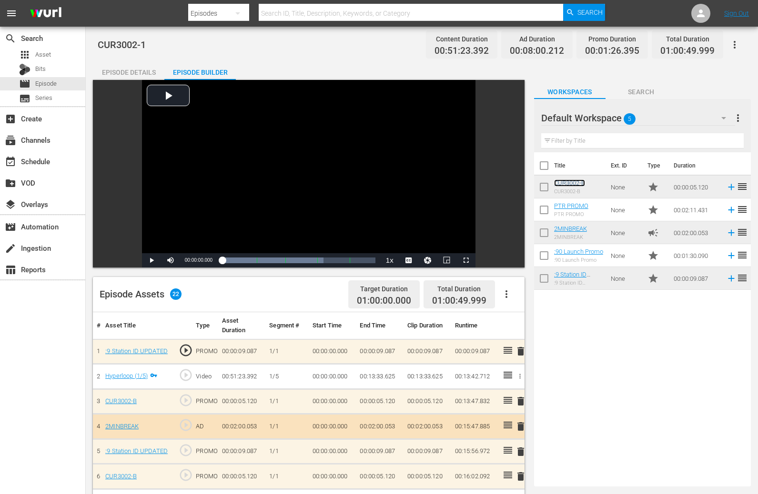
click link "CUR3002-B" at bounding box center [569, 183] width 31 height 7
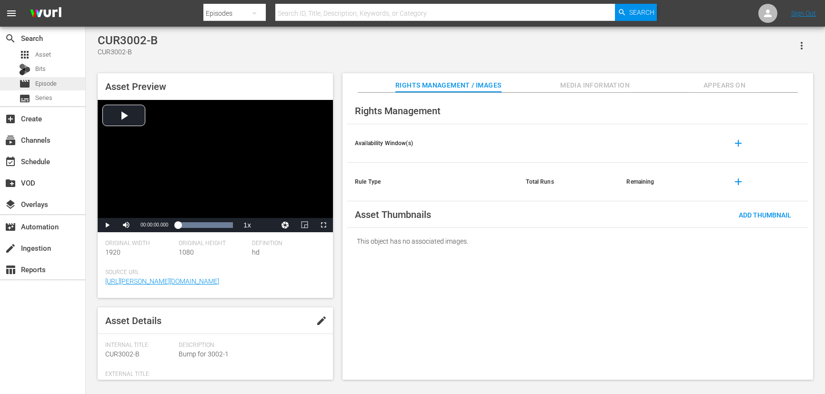
click at [45, 86] on span "Episode" at bounding box center [45, 84] width 21 height 10
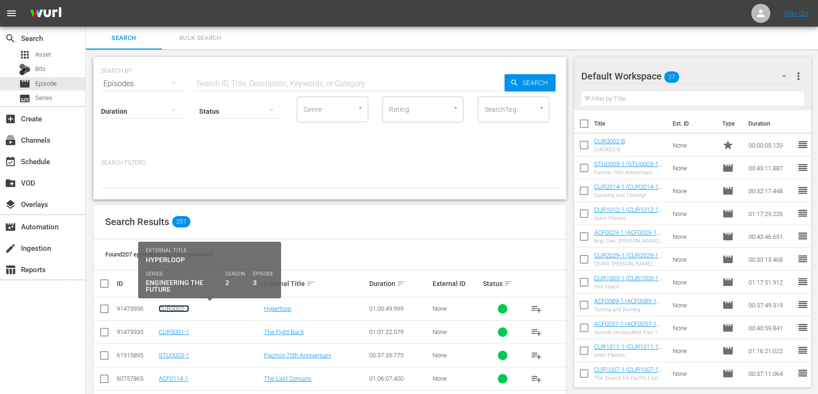
click at [177, 309] on link "CUR3002-1" at bounding box center [174, 308] width 30 height 7
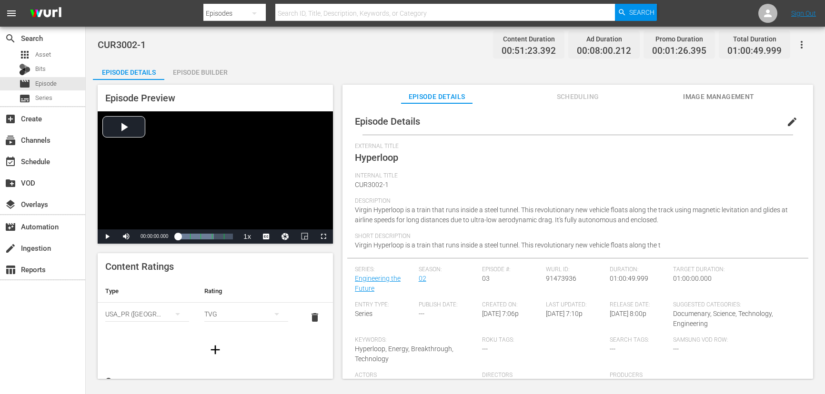
click at [194, 71] on div "Episode Builder" at bounding box center [199, 72] width 71 height 23
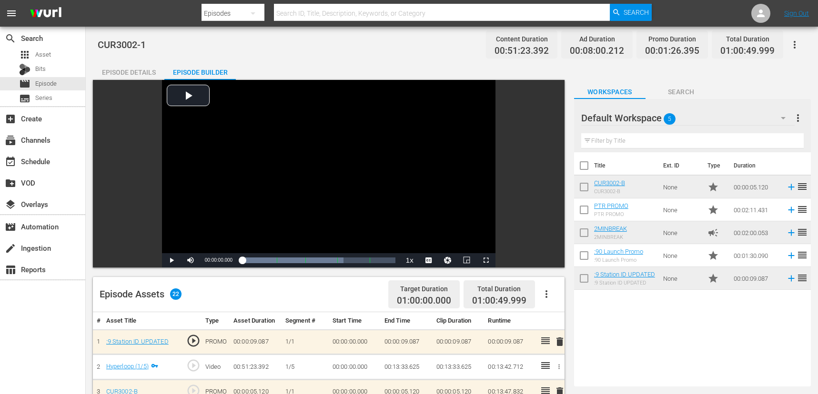
click at [495, 353] on td "00:00:09.087" at bounding box center [510, 342] width 52 height 25
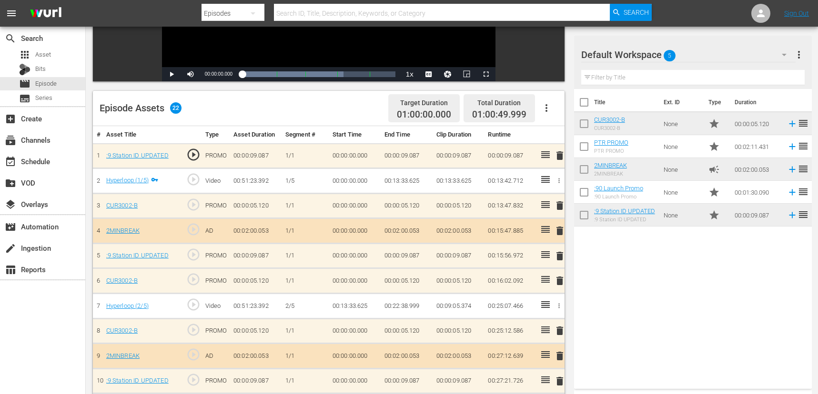
scroll to position [188, 0]
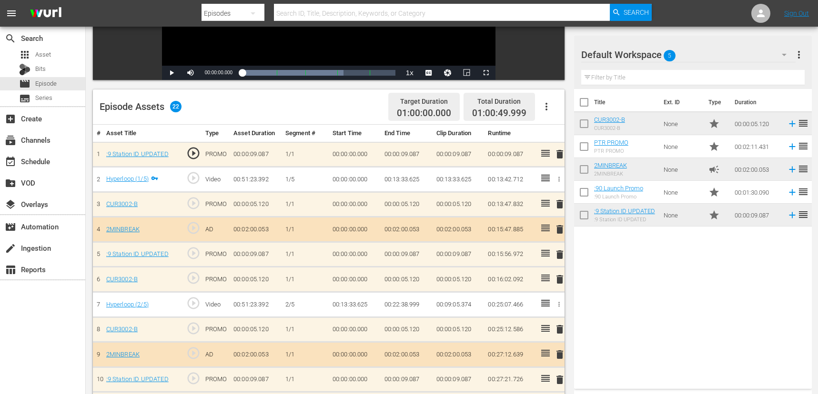
click at [548, 192] on td at bounding box center [543, 204] width 14 height 25
click at [412, 207] on td "00:00:05.120" at bounding box center [407, 204] width 52 height 25
click at [410, 181] on td "00:13:33.625" at bounding box center [407, 179] width 52 height 25
click at [458, 178] on td "00:13:33.625" at bounding box center [458, 179] width 52 height 25
drag, startPoint x: 390, startPoint y: 180, endPoint x: 432, endPoint y: 178, distance: 42.0
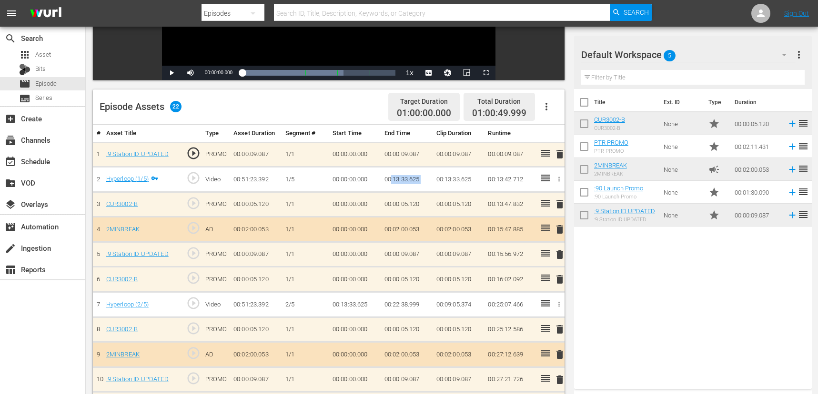
click at [432, 178] on tr "2 Hyperloop (1/5) play_circle_outline Video 00:51:23.392 [DATE] 00:00:00.000 00…" at bounding box center [328, 179] width 471 height 25
click at [403, 177] on td "00:13:33.625" at bounding box center [407, 179] width 52 height 25
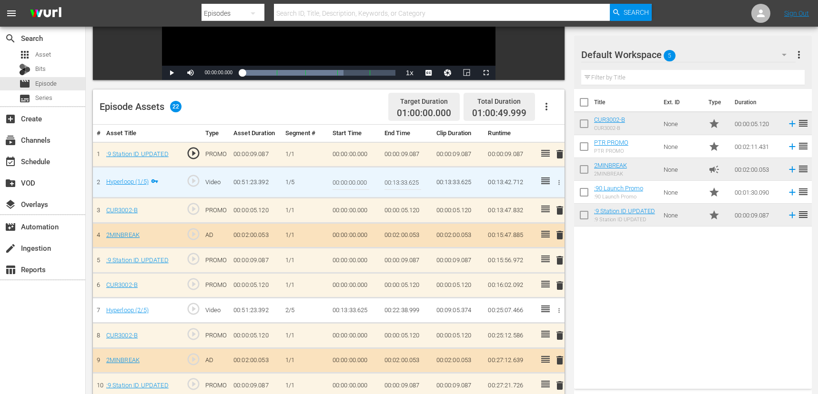
click at [411, 179] on input "00:13:33.625" at bounding box center [402, 182] width 37 height 23
click at [407, 184] on input "00:13:33.625" at bounding box center [402, 182] width 37 height 23
click at [430, 187] on td "00:13:33.625" at bounding box center [407, 182] width 52 height 31
click at [45, 85] on span "Episode" at bounding box center [45, 84] width 21 height 10
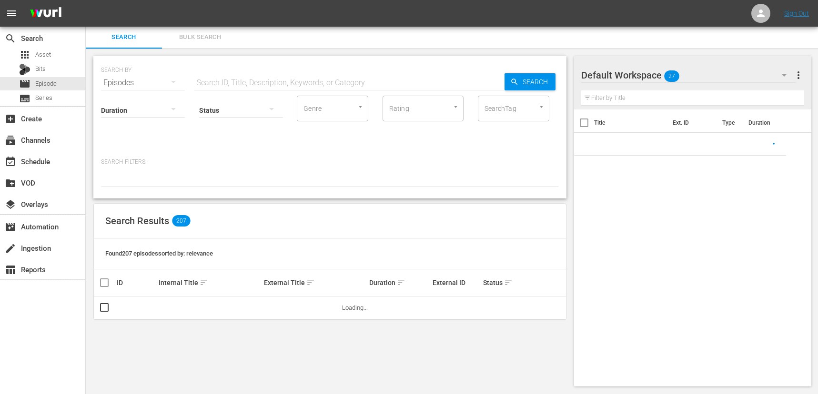
scroll to position [188, 0]
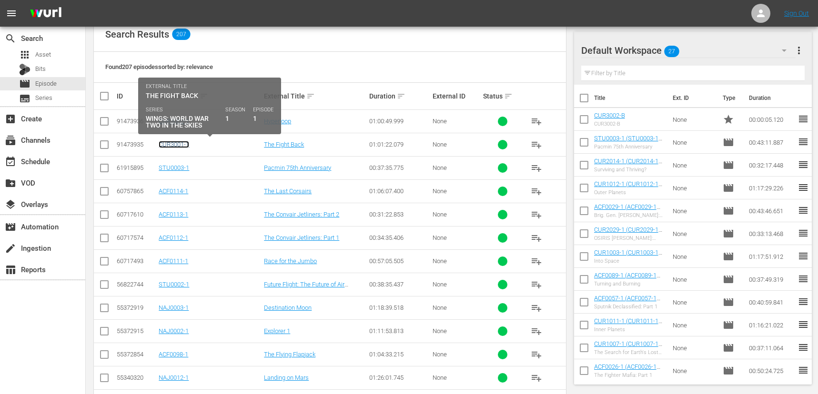
click at [181, 144] on link "CUR3001-1" at bounding box center [174, 144] width 30 height 7
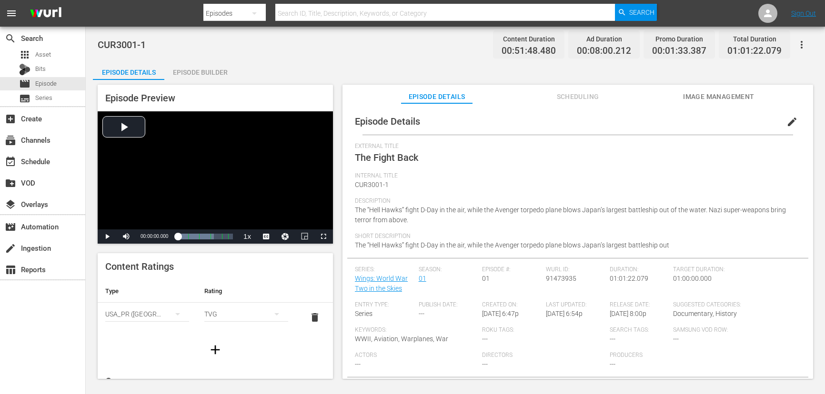
click at [201, 72] on div "Episode Builder" at bounding box center [199, 72] width 71 height 23
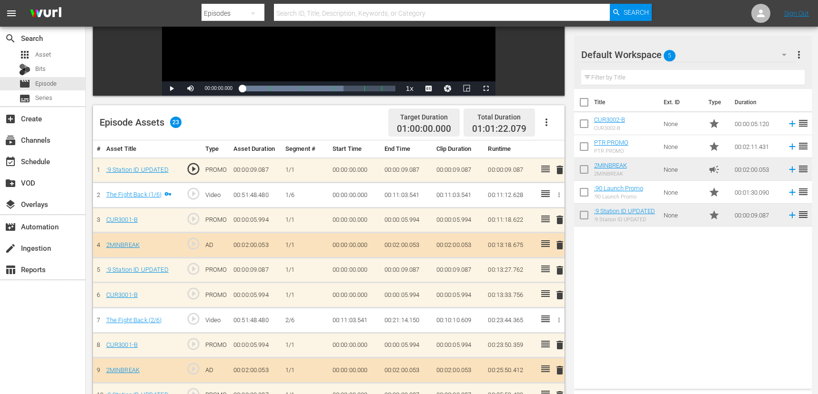
scroll to position [175, 0]
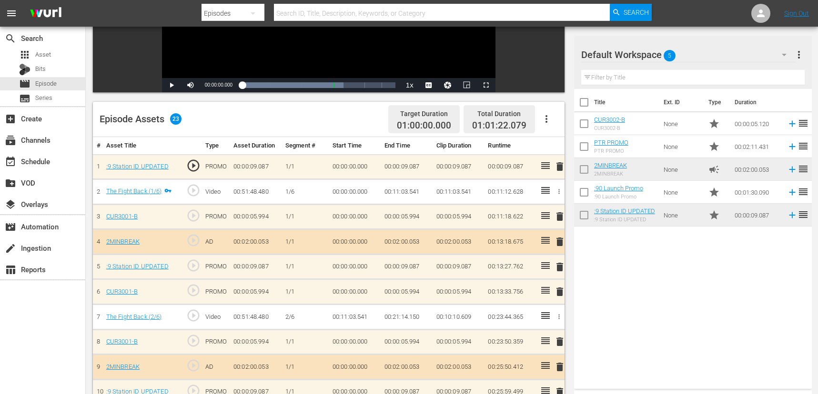
click at [406, 191] on td "00:11:03.541" at bounding box center [407, 192] width 52 height 25
click at [407, 192] on td "00:11:03.541" at bounding box center [407, 192] width 52 height 25
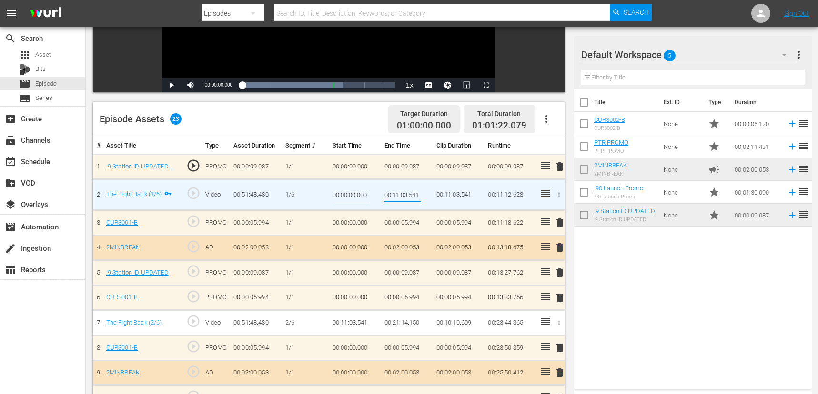
click at [407, 195] on input "00:11:03.541" at bounding box center [402, 194] width 37 height 23
type input "00:11:02.541"
click at [424, 198] on td "00:11:02.541" at bounding box center [407, 195] width 52 height 31
click at [410, 209] on td "00:11:02.541" at bounding box center [407, 195] width 52 height 31
click at [356, 322] on td "00:11:03.541" at bounding box center [355, 323] width 52 height 25
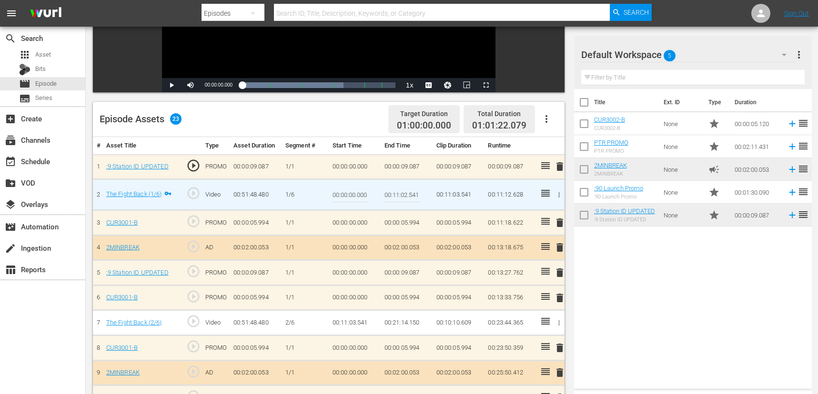
click at [356, 324] on td "00:11:03.541" at bounding box center [355, 323] width 52 height 25
drag, startPoint x: 356, startPoint y: 324, endPoint x: 366, endPoint y: 341, distance: 19.4
click at [357, 324] on td "00:11:03.541" at bounding box center [355, 323] width 52 height 25
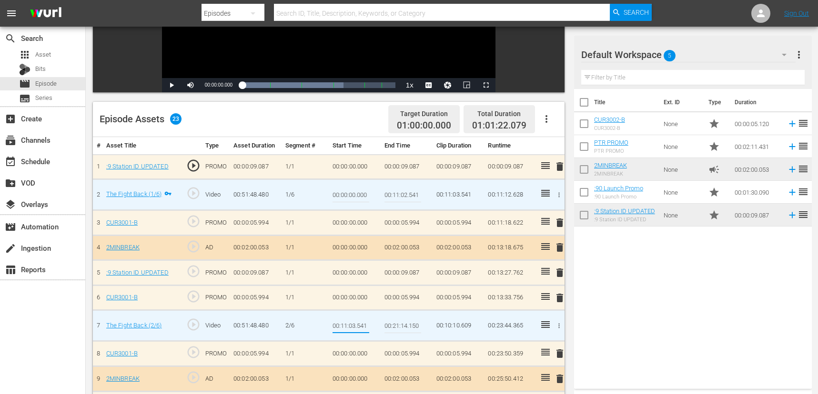
click at [356, 327] on input "00:11:03.541" at bounding box center [350, 325] width 37 height 23
type input "00:11:02.541"
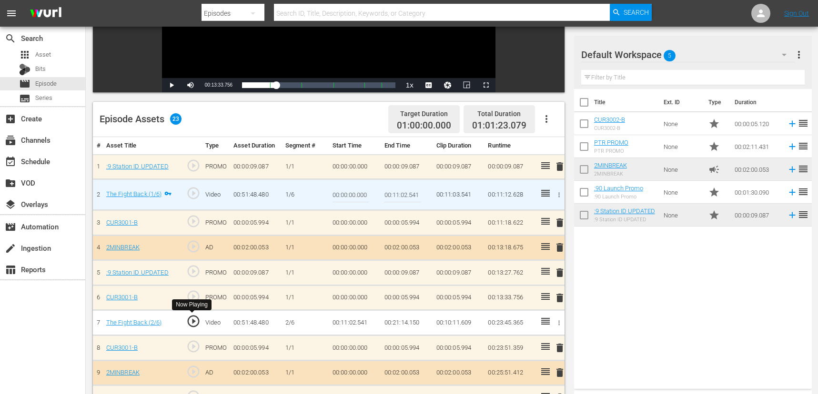
click at [190, 320] on span "play_circle_outline" at bounding box center [193, 321] width 14 height 14
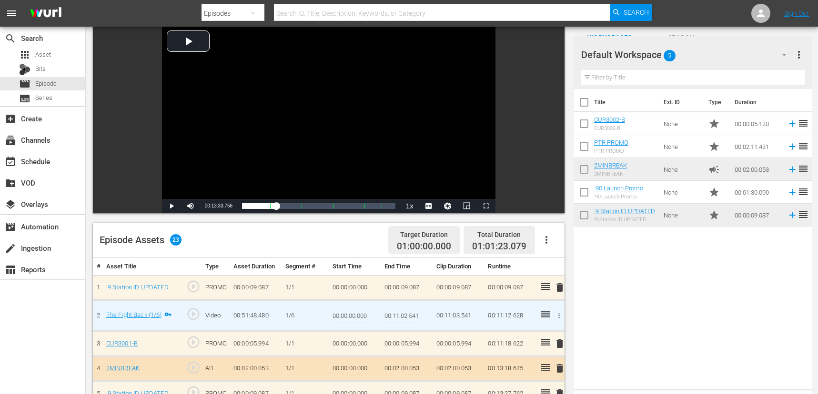
scroll to position [77, 0]
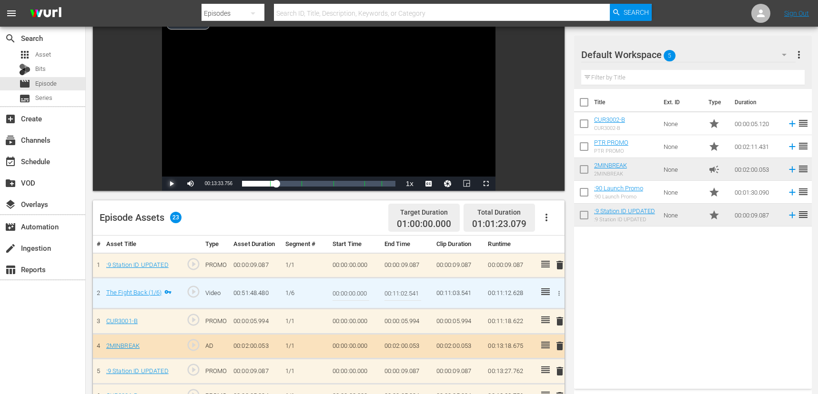
click at [171, 184] on span "Video Player" at bounding box center [171, 184] width 0 height 0
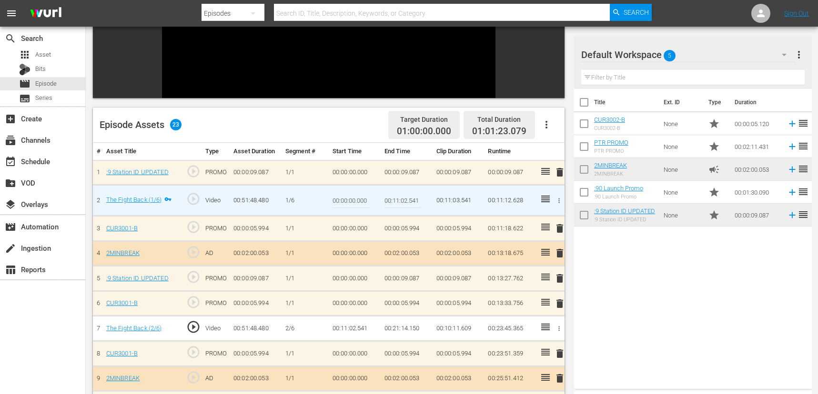
scroll to position [225, 0]
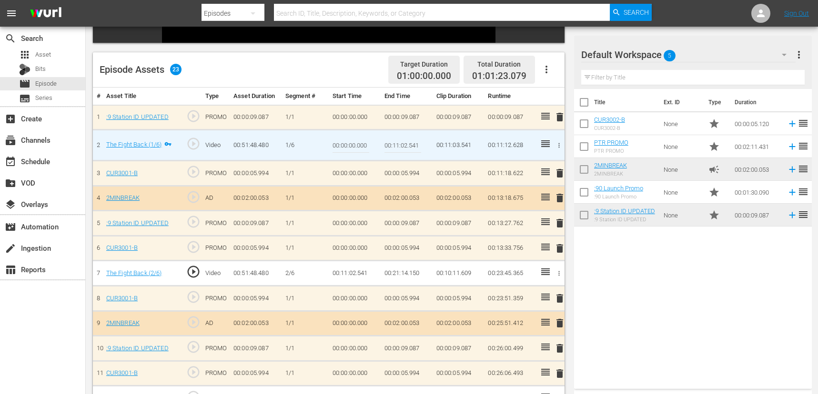
click at [355, 273] on td "00:11:02.541" at bounding box center [355, 273] width 52 height 25
click at [355, 274] on td "00:11:02.541" at bounding box center [355, 273] width 52 height 25
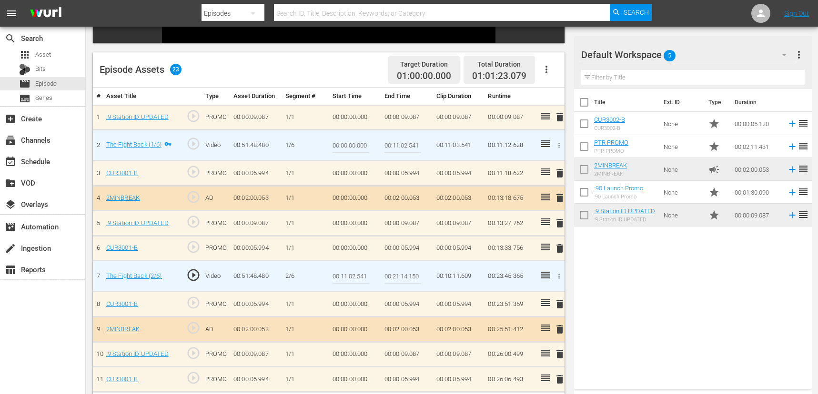
click at [356, 273] on input "00:11:02.541" at bounding box center [350, 276] width 37 height 23
click at [354, 279] on input "00:11:02.541" at bounding box center [350, 276] width 37 height 23
type input "00:11:00.541"
click at [372, 284] on td "00:11:00.541" at bounding box center [355, 276] width 52 height 31
click at [379, 284] on td "00:11:00.541" at bounding box center [355, 276] width 52 height 31
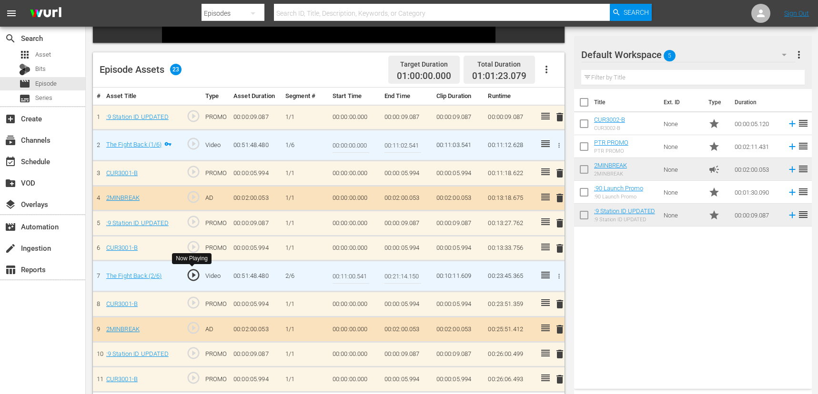
click at [191, 274] on span "play_circle_outline" at bounding box center [193, 275] width 14 height 14
click at [364, 285] on input "00:11:00.541" at bounding box center [350, 276] width 37 height 23
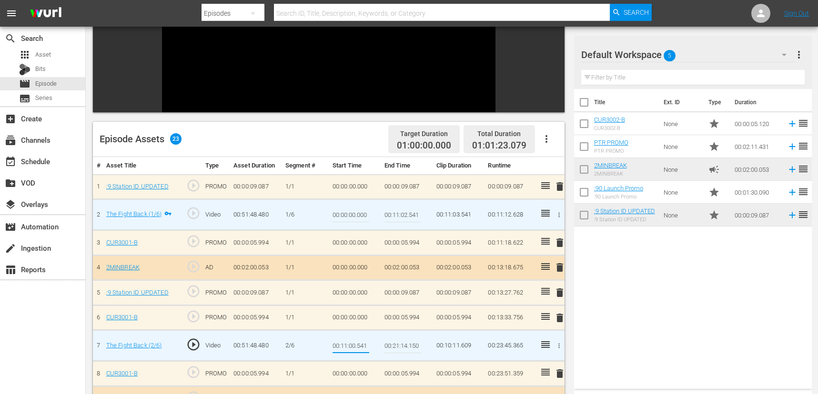
scroll to position [146, 0]
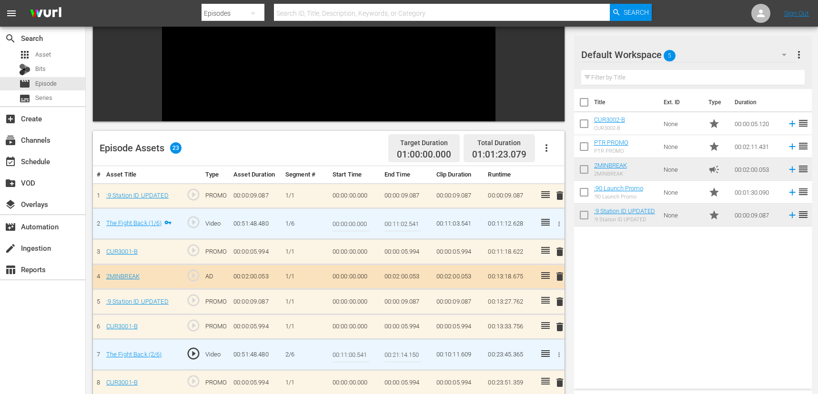
click at [197, 327] on span "play_circle_outline" at bounding box center [193, 326] width 14 height 14
click at [348, 357] on input "00:11:00.541" at bounding box center [350, 354] width 37 height 23
click at [354, 355] on input "00:11:00.541" at bounding box center [350, 354] width 37 height 23
click at [459, 224] on td "00:11:03.541" at bounding box center [458, 224] width 52 height 31
click at [452, 221] on td "00:11:03.541" at bounding box center [458, 224] width 52 height 31
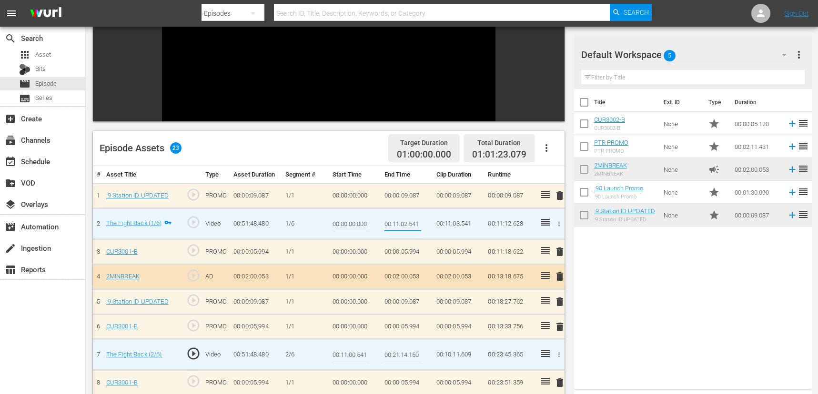
click at [403, 226] on input "00:11:02.541" at bounding box center [402, 223] width 37 height 23
click at [407, 223] on input "00:11:02.541" at bounding box center [402, 223] width 37 height 23
type input "00:11:00.541"
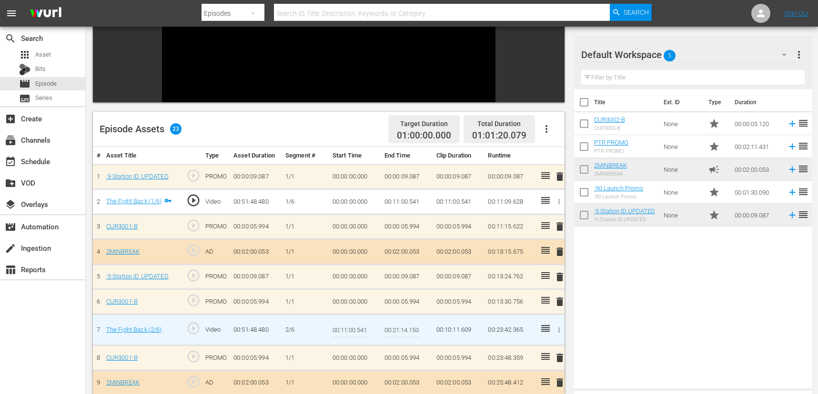
scroll to position [178, 0]
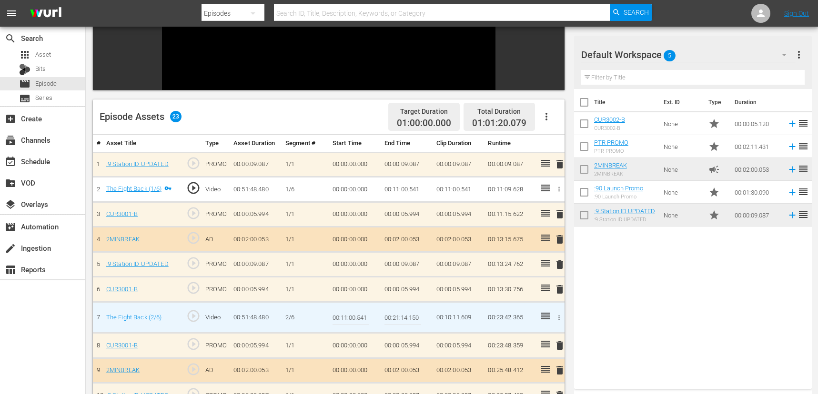
click at [192, 317] on span "play_circle_outline" at bounding box center [193, 316] width 14 height 14
click at [346, 318] on input "00:11:00.541" at bounding box center [350, 317] width 37 height 23
type input "00:10:58.541"
click at [365, 334] on td "00:00:00.000" at bounding box center [355, 345] width 52 height 25
click at [368, 310] on input "00:10:58.541" at bounding box center [350, 317] width 37 height 23
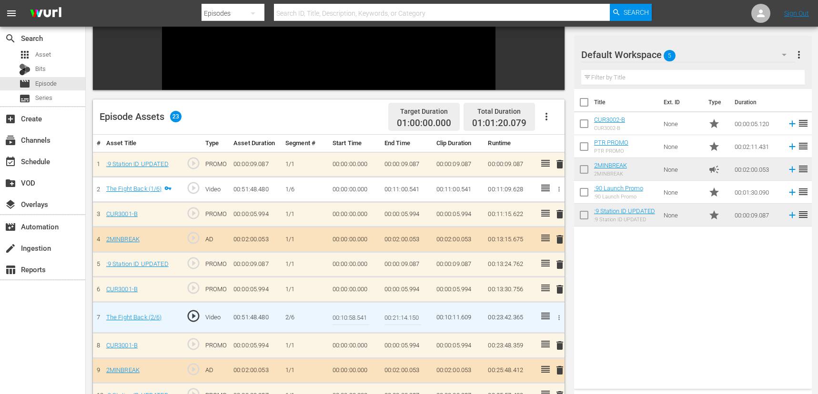
click at [418, 281] on td "00:00:05.994" at bounding box center [407, 289] width 52 height 25
click at [195, 318] on span "play_circle_outline" at bounding box center [193, 316] width 14 height 14
click at [337, 317] on input "00:10:58.541" at bounding box center [350, 317] width 37 height 23
click at [338, 329] on input "00:10:58.541" at bounding box center [350, 317] width 37 height 23
click at [403, 325] on hr at bounding box center [402, 325] width 37 height 0
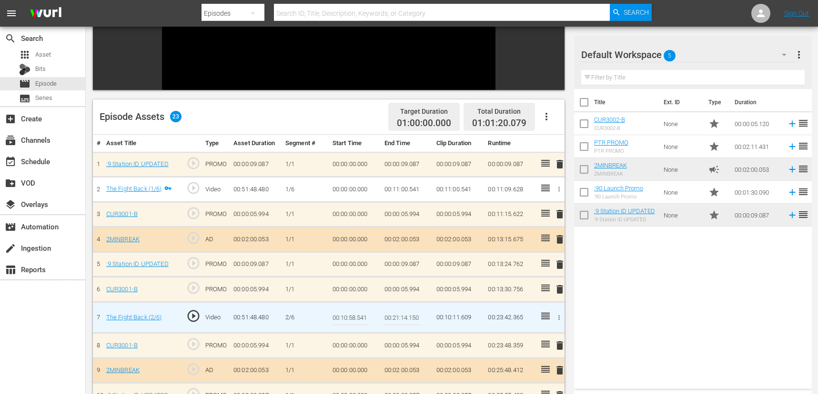
click at [383, 353] on td "00:00:05.994" at bounding box center [407, 345] width 52 height 25
click at [233, 346] on td "00:00:05.994" at bounding box center [256, 345] width 52 height 25
click at [266, 285] on td "00:00:05.994" at bounding box center [256, 289] width 52 height 25
click at [193, 311] on span "play_circle_outline" at bounding box center [193, 316] width 14 height 14
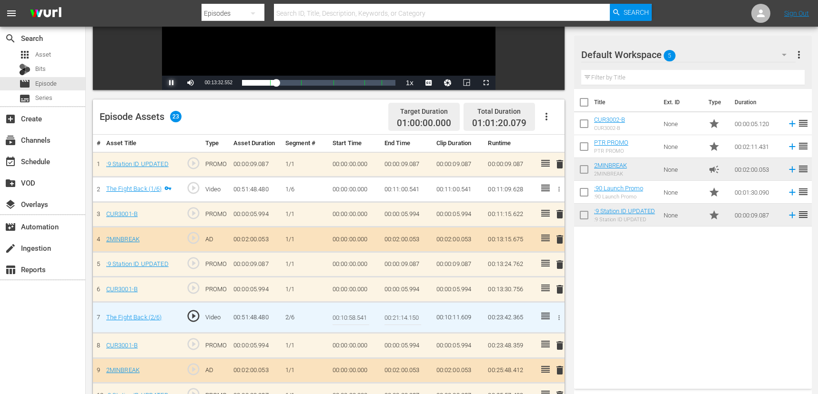
click at [171, 83] on span "Video Player" at bounding box center [171, 83] width 0 height 0
click at [269, 88] on div "00:11:04.686" at bounding box center [259, 83] width 34 height 10
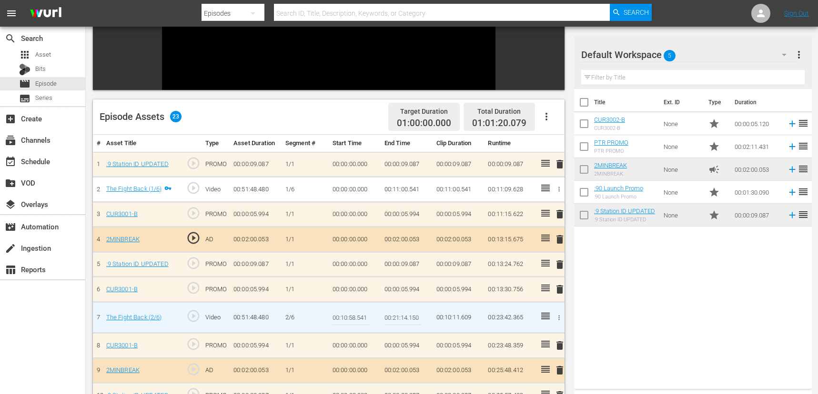
click at [407, 191] on td "00:11:00.541" at bounding box center [407, 189] width 52 height 25
click at [403, 191] on td "00:11:00.541" at bounding box center [407, 189] width 52 height 25
click at [197, 287] on span "play_circle_outline" at bounding box center [193, 288] width 14 height 14
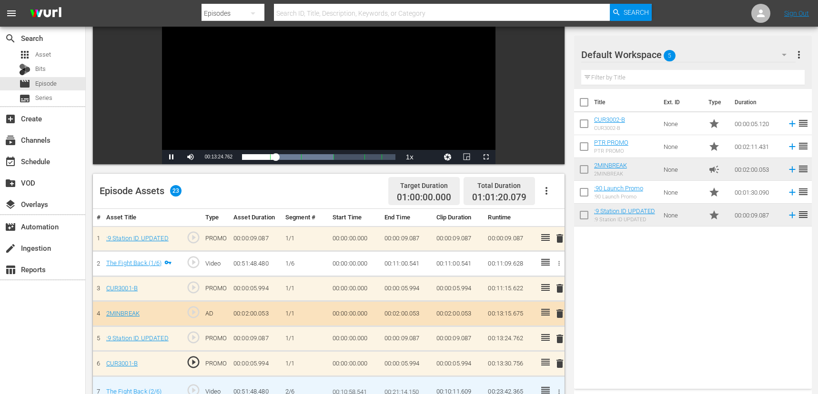
scroll to position [58, 0]
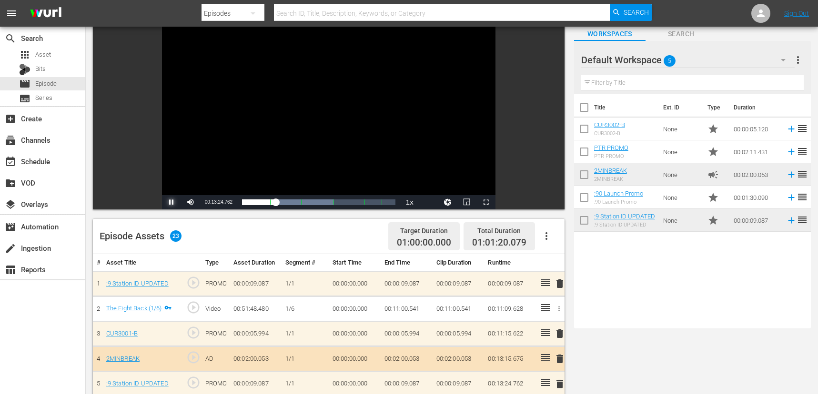
click at [171, 202] on span "Video Player" at bounding box center [171, 202] width 0 height 0
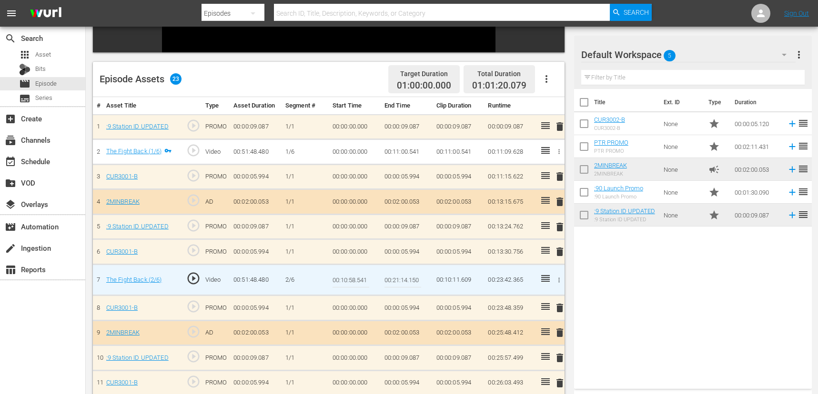
scroll to position [216, 0]
click at [373, 285] on td "00:10:58.541" at bounding box center [355, 279] width 52 height 31
click at [400, 151] on td "00:11:00.541" at bounding box center [407, 151] width 52 height 25
click at [405, 153] on td "00:11:00.541" at bounding box center [407, 151] width 52 height 25
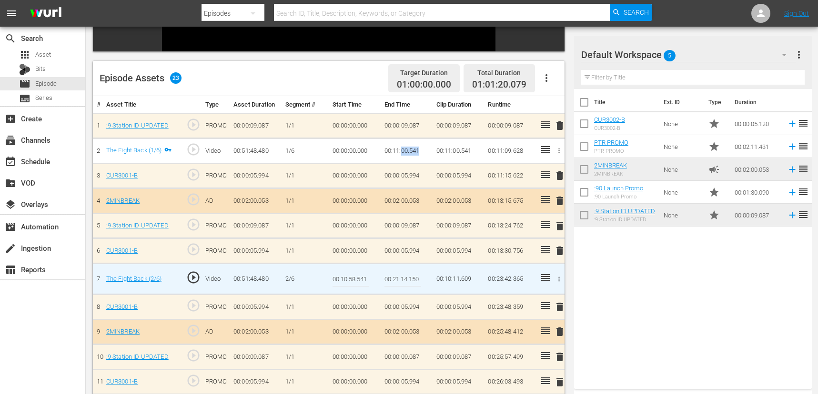
click at [405, 153] on td "00:11:00.541" at bounding box center [407, 151] width 52 height 25
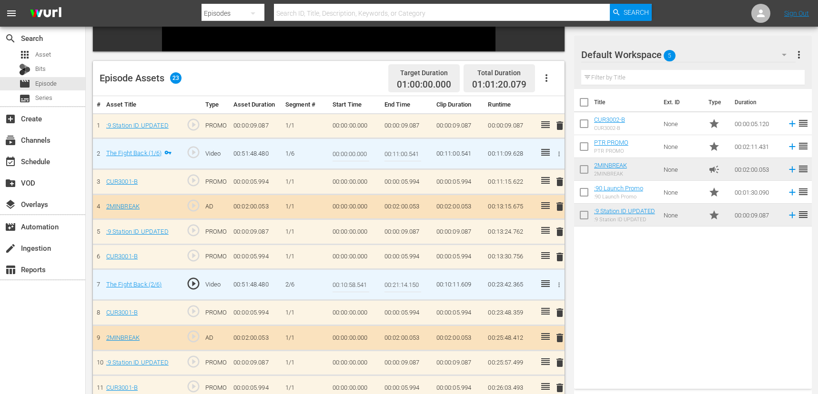
click at [409, 152] on input "00:11:00.541" at bounding box center [402, 153] width 37 height 23
click at [408, 155] on input "00:11:00.541" at bounding box center [402, 153] width 37 height 23
type input "00:11:03.541"
click at [409, 176] on td "00:00:05.994" at bounding box center [407, 182] width 52 height 25
click at [371, 190] on td "00:00:00.000" at bounding box center [355, 182] width 52 height 25
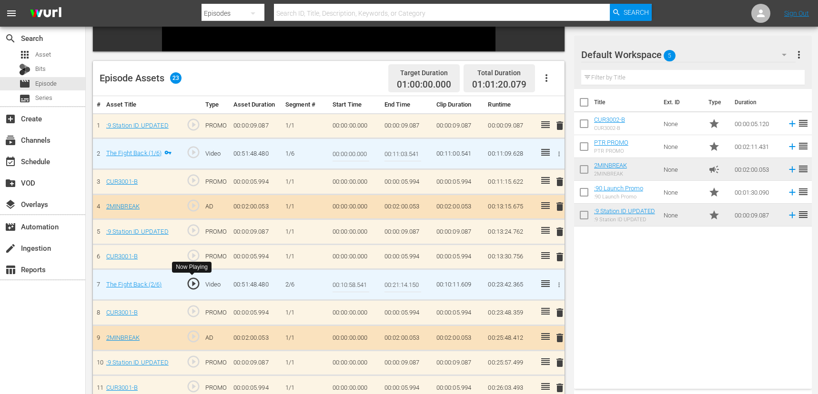
click at [194, 282] on span "play_circle_outline" at bounding box center [193, 284] width 14 height 14
click at [397, 152] on input "00:11:03.541" at bounding box center [402, 153] width 37 height 23
click at [401, 125] on td "00:00:09.087" at bounding box center [407, 125] width 52 height 25
click at [372, 187] on td "00:00:00.000" at bounding box center [355, 182] width 52 height 25
click at [194, 283] on span "play_circle_outline" at bounding box center [193, 284] width 14 height 14
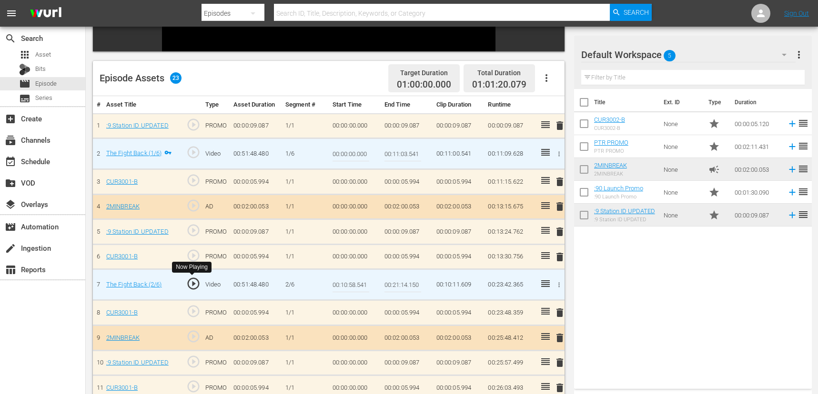
click at [194, 283] on span "play_circle_outline" at bounding box center [193, 284] width 14 height 14
click at [197, 203] on span "play_circle_outline" at bounding box center [193, 206] width 14 height 14
click at [195, 157] on span "play_circle_outline" at bounding box center [193, 152] width 14 height 14
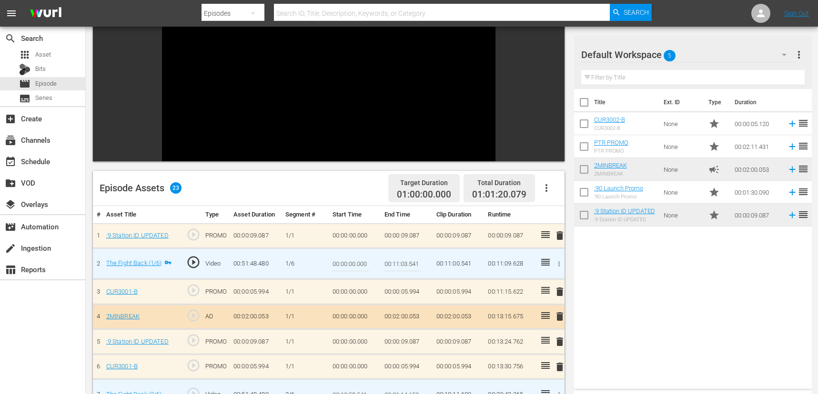
scroll to position [110, 0]
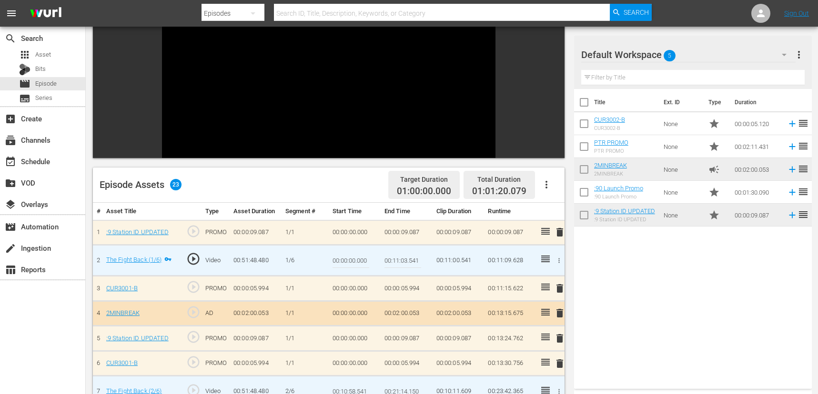
click at [424, 266] on td "00:11:03.541" at bounding box center [407, 260] width 52 height 31
click at [554, 257] on icon "button" at bounding box center [558, 260] width 7 height 7
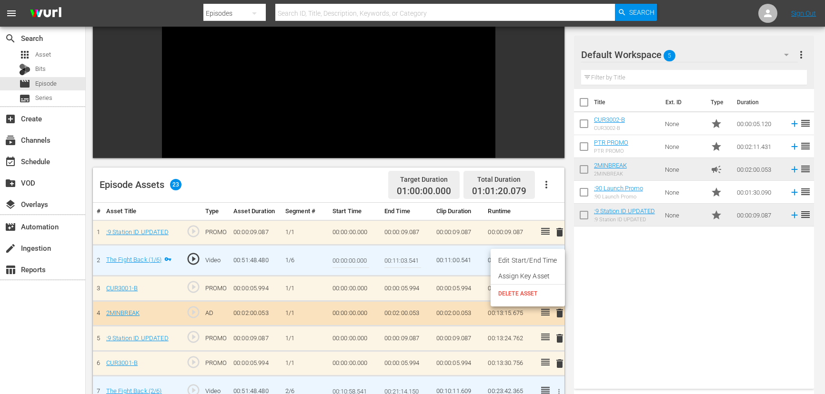
click at [536, 261] on li "Edit Start/End Time" at bounding box center [528, 261] width 74 height 16
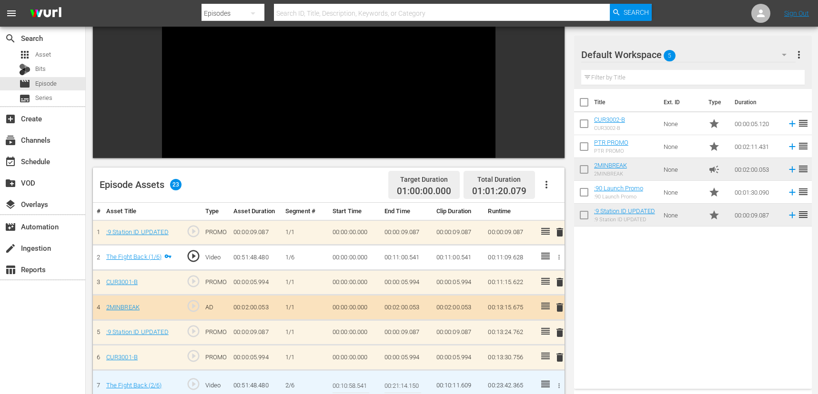
click at [403, 256] on td "00:11:00.541" at bounding box center [407, 257] width 52 height 25
click at [408, 258] on td "00:11:00.541" at bounding box center [407, 257] width 52 height 25
click at [554, 257] on icon "button" at bounding box center [558, 257] width 7 height 7
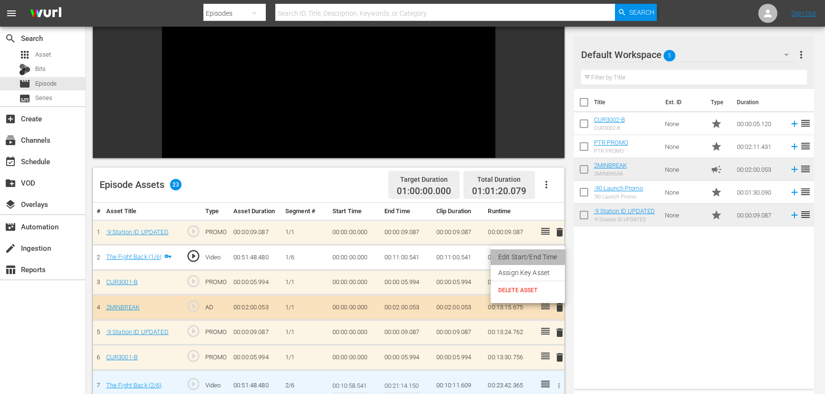
click at [521, 257] on li "Edit Start/End Time" at bounding box center [528, 258] width 74 height 16
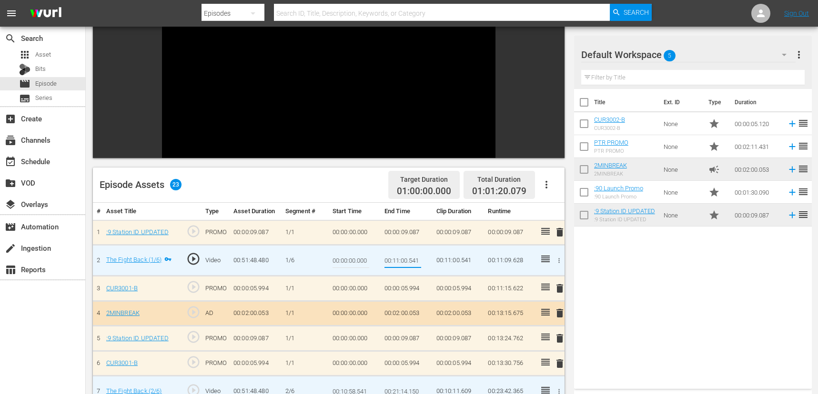
click at [409, 262] on input "00:11:00.541" at bounding box center [402, 260] width 37 height 23
click at [407, 262] on input "00:11:00.541" at bounding box center [402, 260] width 37 height 23
type input "00:11:02.541"
click at [441, 281] on td "00:00:05.994" at bounding box center [458, 288] width 52 height 25
click at [554, 260] on icon "button" at bounding box center [558, 260] width 7 height 7
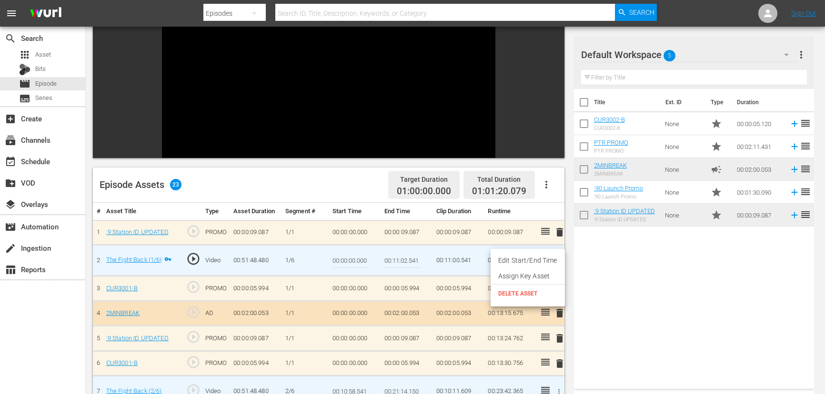
click at [450, 281] on div at bounding box center [412, 197] width 825 height 394
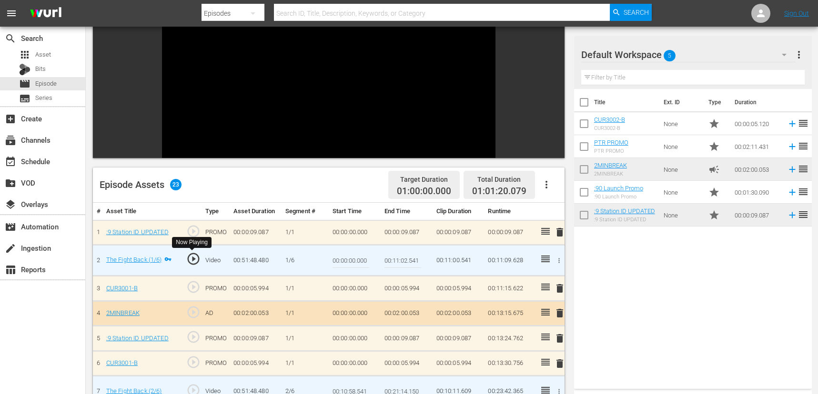
click at [188, 258] on span "play_circle_outline" at bounding box center [193, 259] width 14 height 14
click at [227, 296] on td "PROMO" at bounding box center [215, 288] width 28 height 25
click at [261, 288] on td "00:00:05.994" at bounding box center [256, 288] width 52 height 25
click at [545, 261] on icon at bounding box center [545, 259] width 9 height 7
click at [545, 260] on icon at bounding box center [545, 259] width 9 height 7
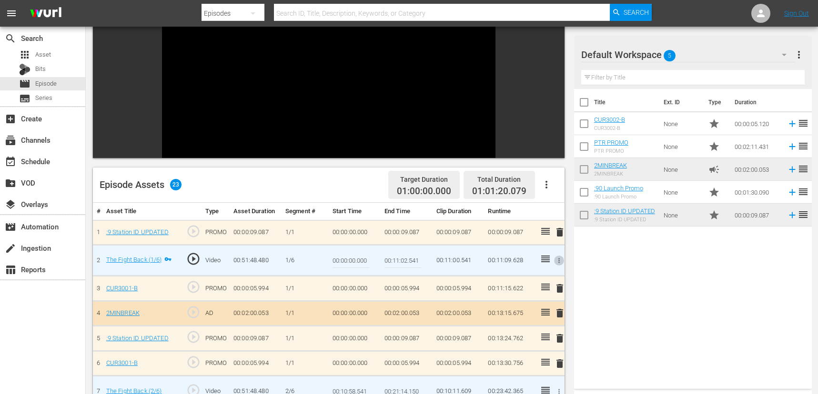
click at [554, 259] on icon "button" at bounding box center [558, 260] width 7 height 7
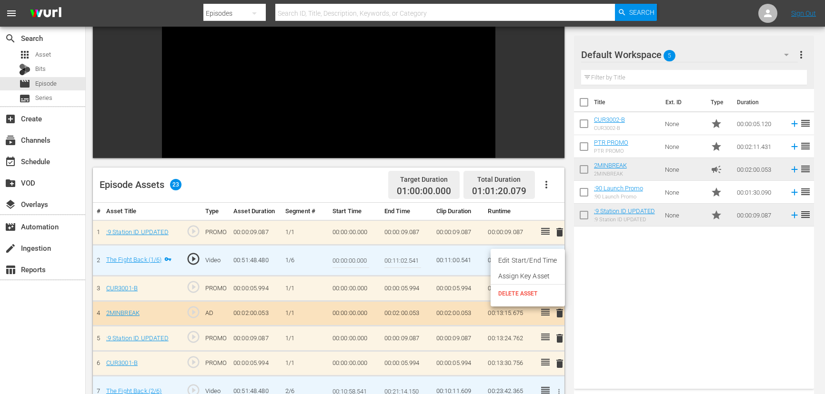
click at [454, 263] on div at bounding box center [412, 197] width 825 height 394
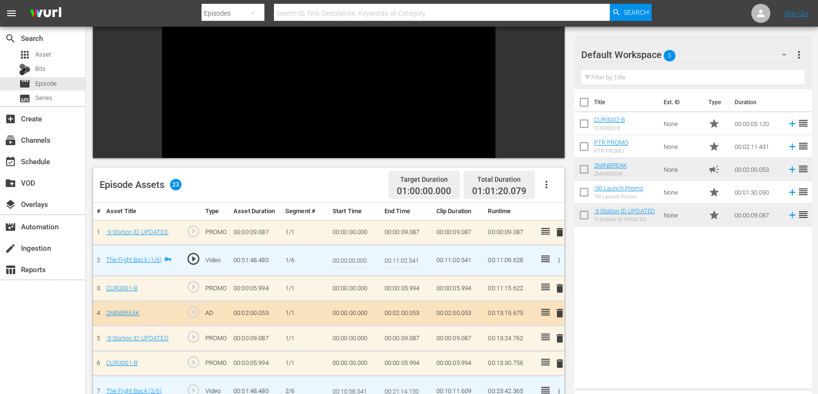
click at [438, 284] on td "00:00:05.994" at bounding box center [458, 288] width 52 height 25
click at [401, 262] on input "00:11:02.541" at bounding box center [402, 260] width 37 height 23
click at [408, 261] on input "00:11:02.541" at bounding box center [402, 260] width 37 height 23
click at [458, 261] on td "00:11:00.541" at bounding box center [458, 260] width 52 height 31
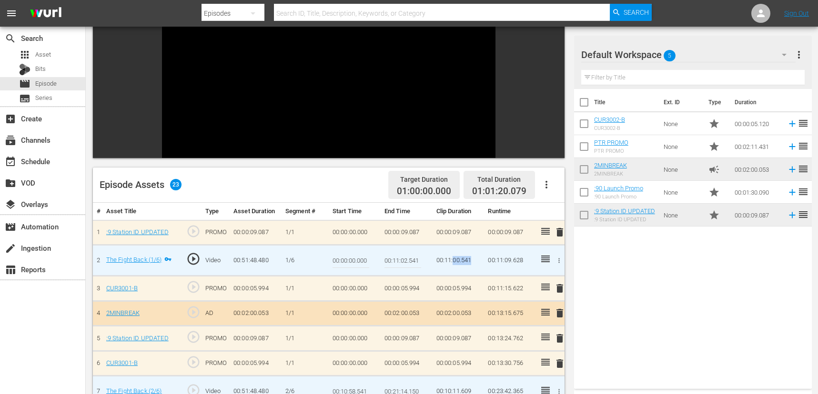
click at [458, 261] on td "00:11:00.541" at bounding box center [458, 260] width 52 height 31
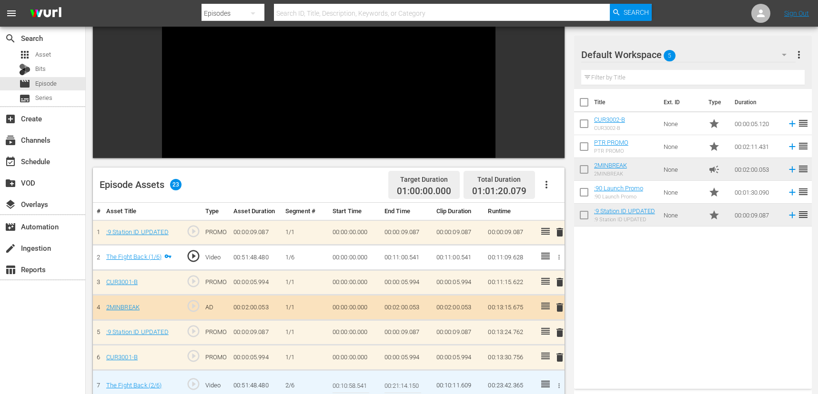
click at [414, 258] on td "00:11:00.541" at bounding box center [407, 257] width 52 height 25
click at [422, 284] on td "00:00:05.994" at bounding box center [407, 282] width 52 height 25
click at [194, 254] on span "play_circle_outline" at bounding box center [193, 256] width 14 height 14
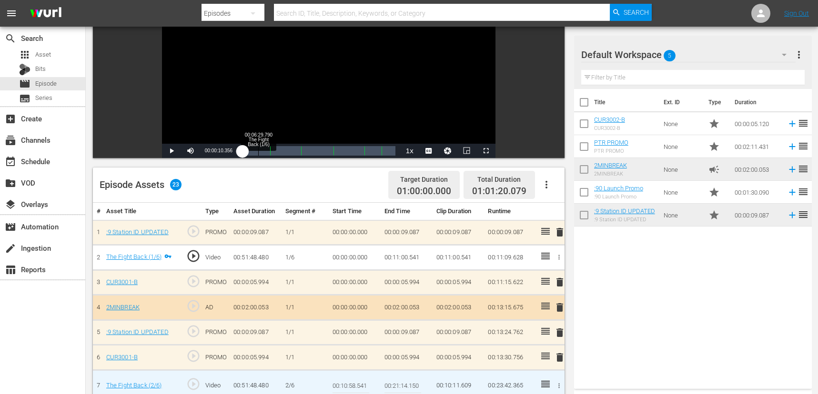
click at [258, 153] on div "Loaded : 2.70% 00:06:29.790 The Fight Back (1/6) 00:00:01.359 [GEOGRAPHIC_DATA]…" at bounding box center [318, 151] width 153 height 10
click at [554, 255] on icon "button" at bounding box center [558, 257] width 7 height 7
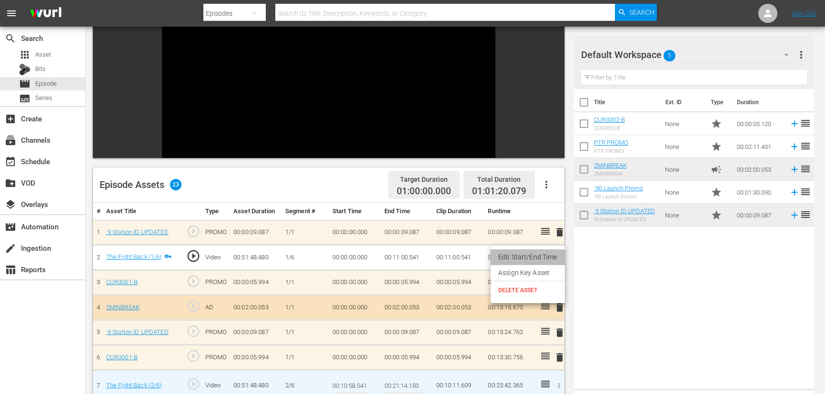
click at [542, 262] on li "Edit Start/End Time" at bounding box center [528, 258] width 74 height 16
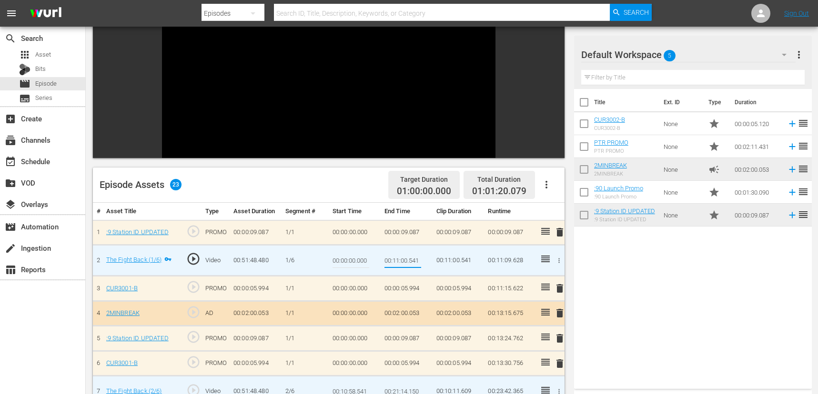
click at [405, 261] on input "00:11:00.541" at bounding box center [402, 260] width 37 height 23
click at [408, 262] on input "00:11:00.541" at bounding box center [402, 260] width 37 height 23
type input "00:11:02.541"
click at [425, 284] on td "00:00:05.994" at bounding box center [407, 288] width 52 height 25
click at [193, 257] on span "play_circle_outline" at bounding box center [193, 259] width 14 height 14
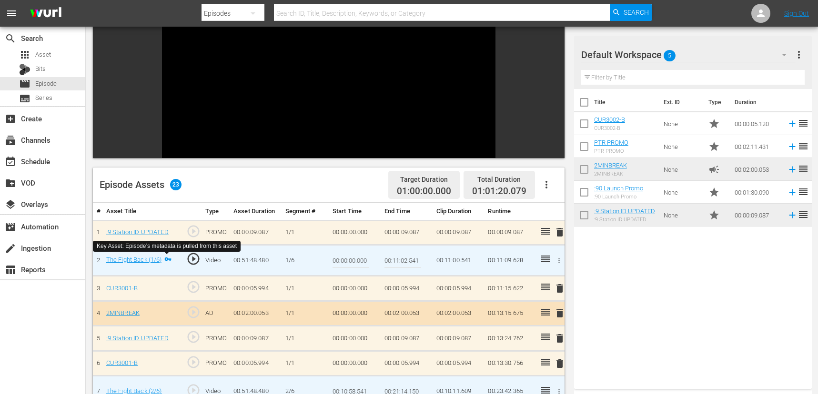
click at [170, 260] on icon at bounding box center [167, 259] width 10 height 7
click at [554, 259] on icon "button" at bounding box center [558, 260] width 7 height 7
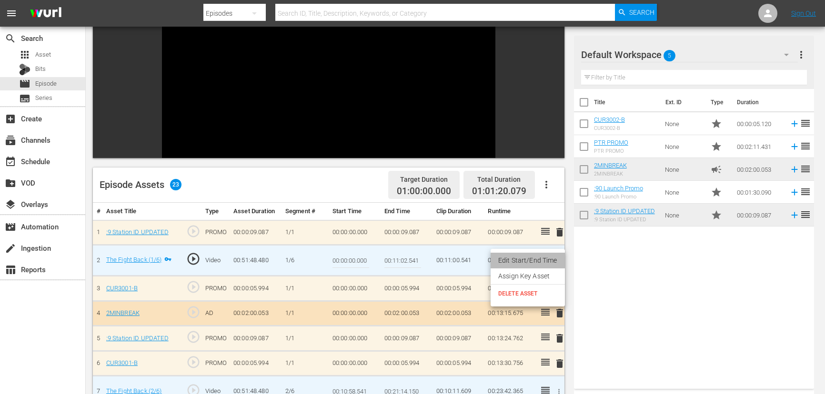
click at [547, 260] on li "Edit Start/End Time" at bounding box center [528, 261] width 74 height 16
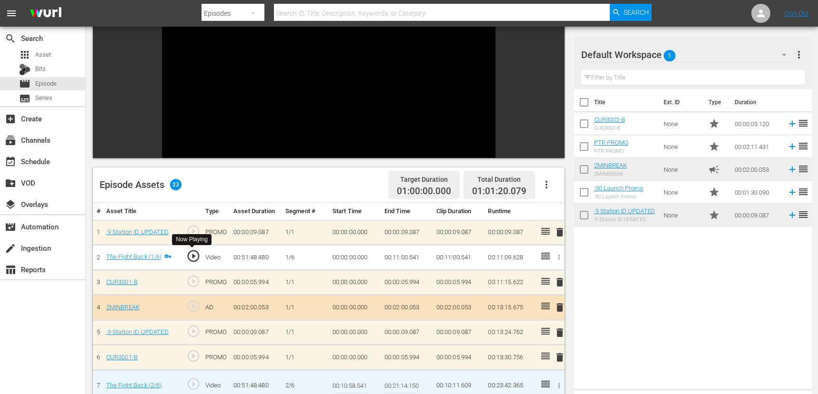
click at [192, 256] on span "play_circle_outline" at bounding box center [193, 256] width 14 height 14
click at [155, 285] on div "CUR3001-B" at bounding box center [142, 282] width 72 height 9
click at [169, 289] on td "CUR3001-B" at bounding box center [142, 282] width 80 height 25
click at [183, 288] on td "play_circle_outline" at bounding box center [191, 282] width 19 height 25
click at [202, 235] on td "PROMO" at bounding box center [215, 232] width 28 height 25
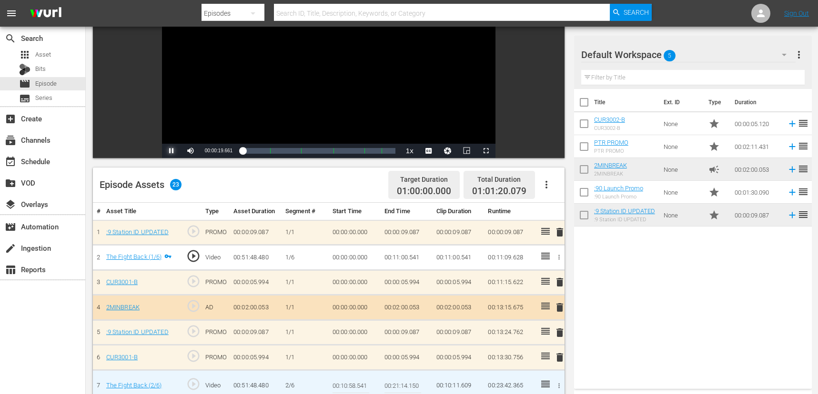
click at [171, 151] on span "Video Player" at bounding box center [171, 151] width 0 height 0
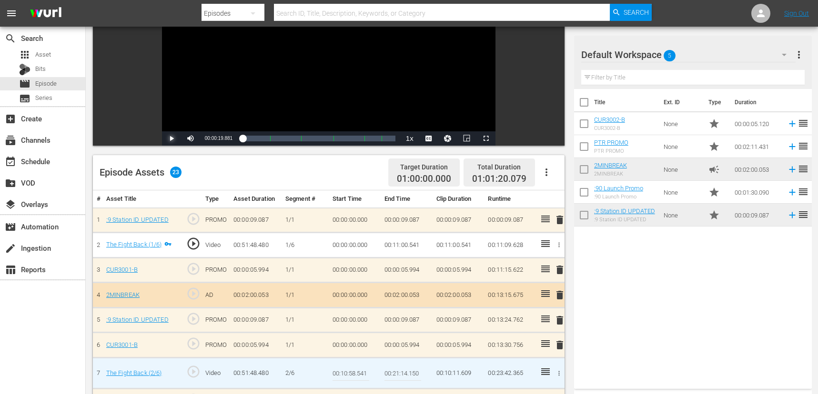
scroll to position [129, 0]
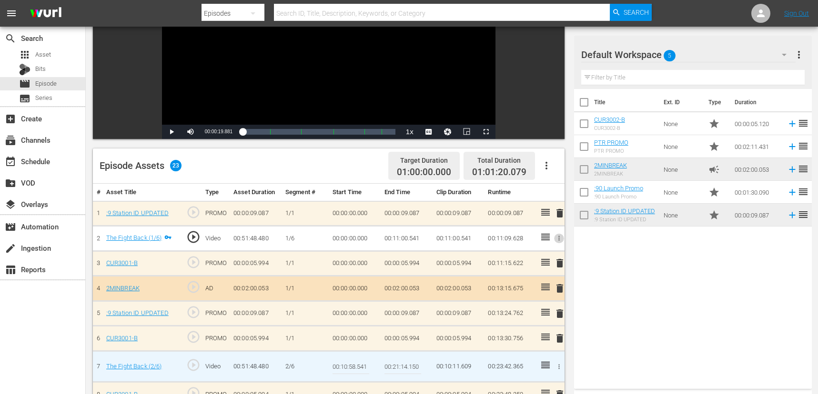
click at [554, 234] on button "button" at bounding box center [559, 238] width 10 height 10
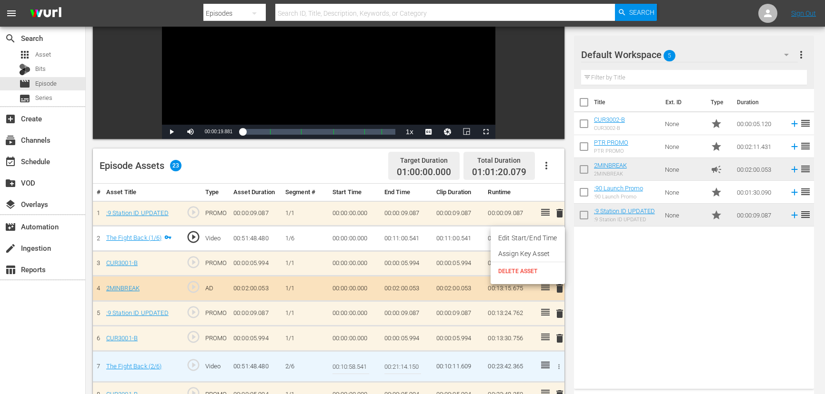
click at [173, 346] on div at bounding box center [412, 197] width 825 height 394
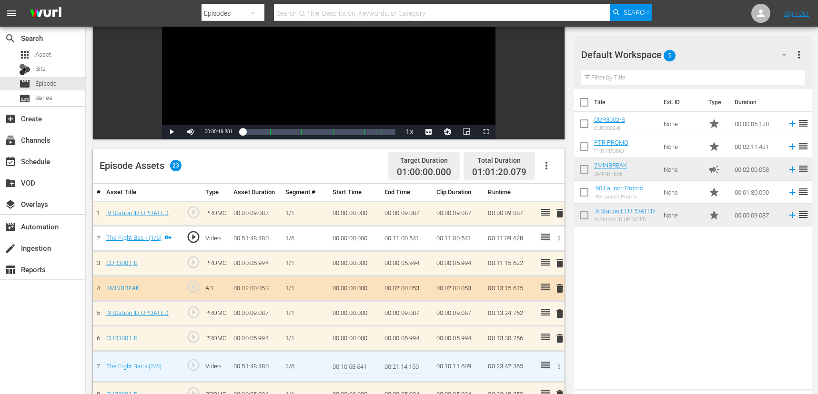
click at [532, 372] on td "00:23:42.365" at bounding box center [510, 366] width 52 height 31
click at [554, 366] on icon "button" at bounding box center [558, 366] width 7 height 7
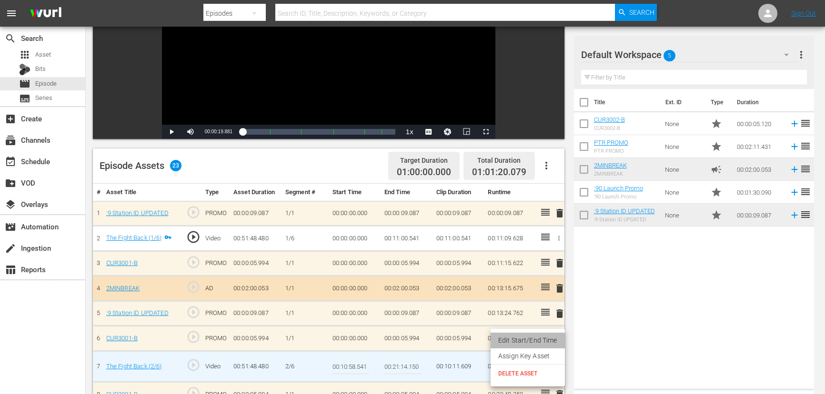
click at [534, 341] on li "Edit Start/End Time" at bounding box center [528, 341] width 74 height 16
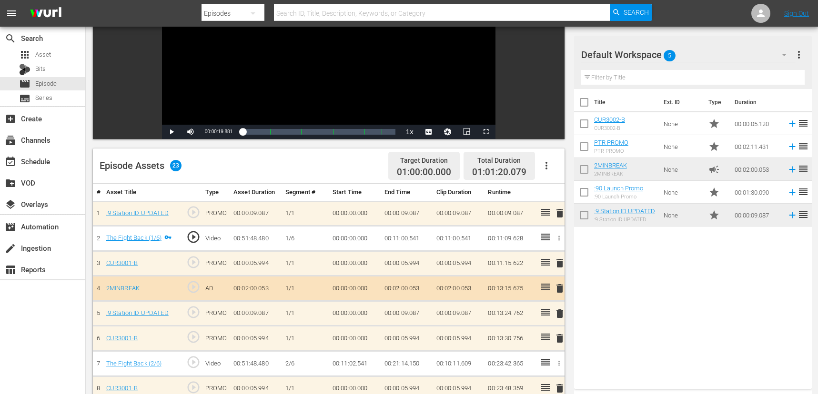
click at [360, 364] on td "00:11:02.541" at bounding box center [355, 363] width 52 height 25
click at [554, 364] on icon "button" at bounding box center [558, 363] width 7 height 7
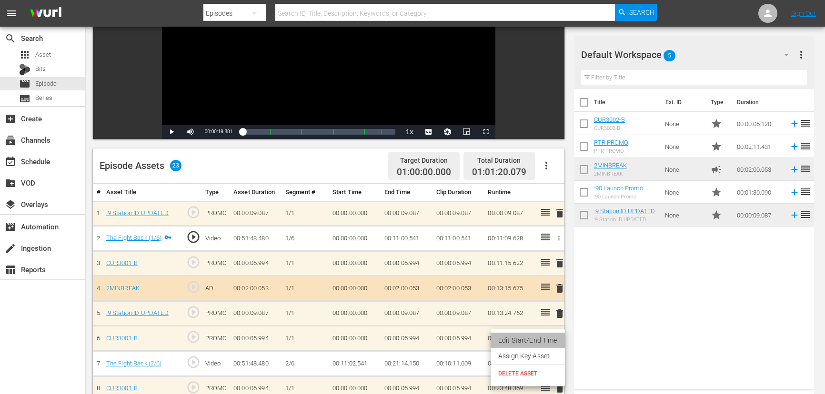
click at [530, 340] on li "Edit Start/End Time" at bounding box center [528, 341] width 74 height 16
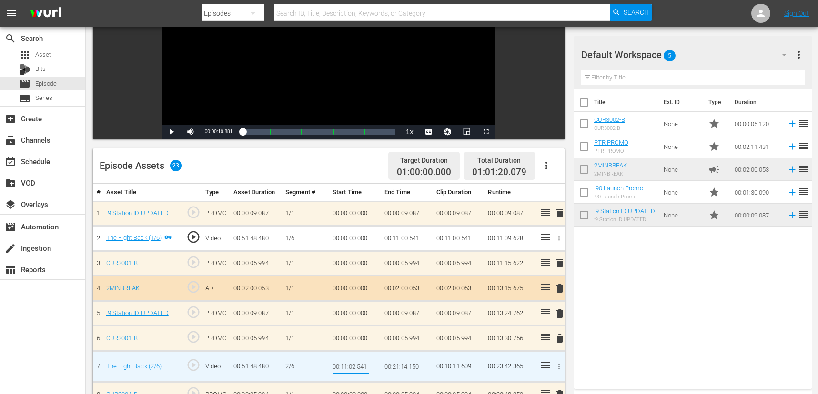
click at [355, 366] on input "00:11:02.541" at bounding box center [350, 366] width 37 height 23
type input "00:11:02.541"
click at [389, 359] on input "00:21:14.150" at bounding box center [402, 366] width 37 height 23
click at [421, 369] on td "00:21:14.150" at bounding box center [407, 366] width 52 height 31
click at [446, 367] on td "00:10:11.609" at bounding box center [458, 366] width 52 height 31
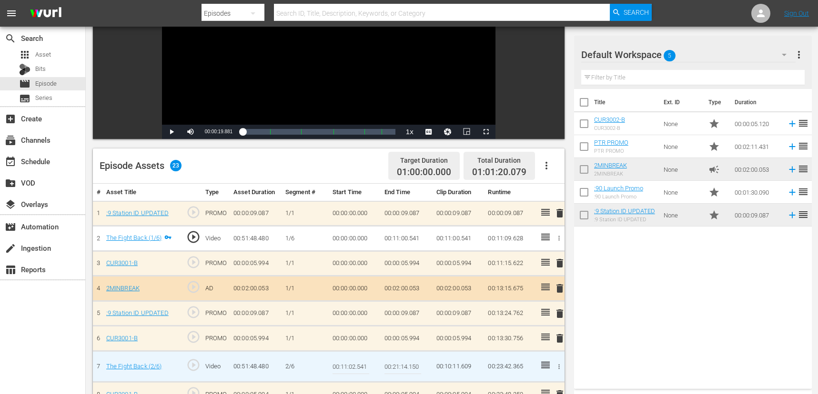
click at [456, 371] on td "00:10:11.609" at bounding box center [458, 366] width 52 height 31
click at [464, 336] on td "00:00:05.994" at bounding box center [458, 338] width 52 height 25
click at [554, 367] on icon "button" at bounding box center [558, 366] width 7 height 7
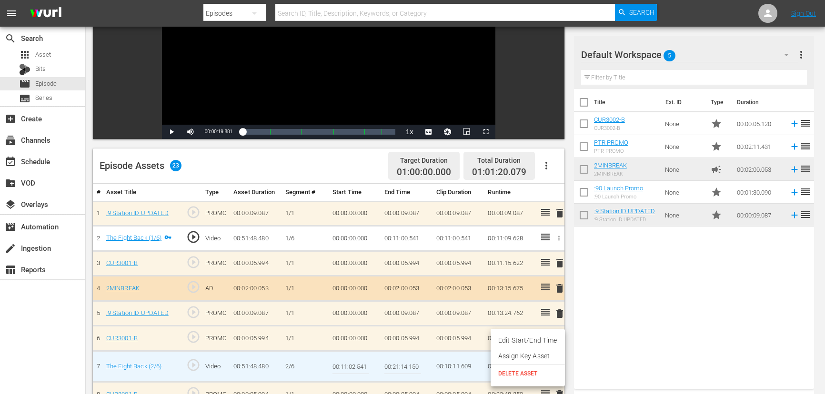
click at [418, 366] on div at bounding box center [412, 197] width 825 height 394
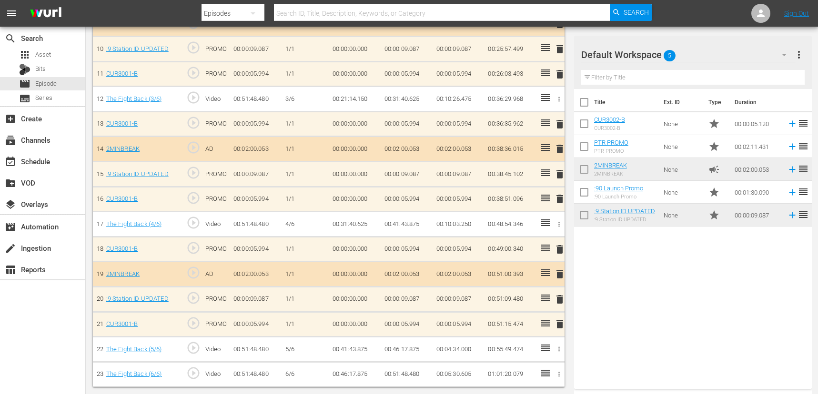
scroll to position [0, 0]
